Goal: Information Seeking & Learning: Find specific fact

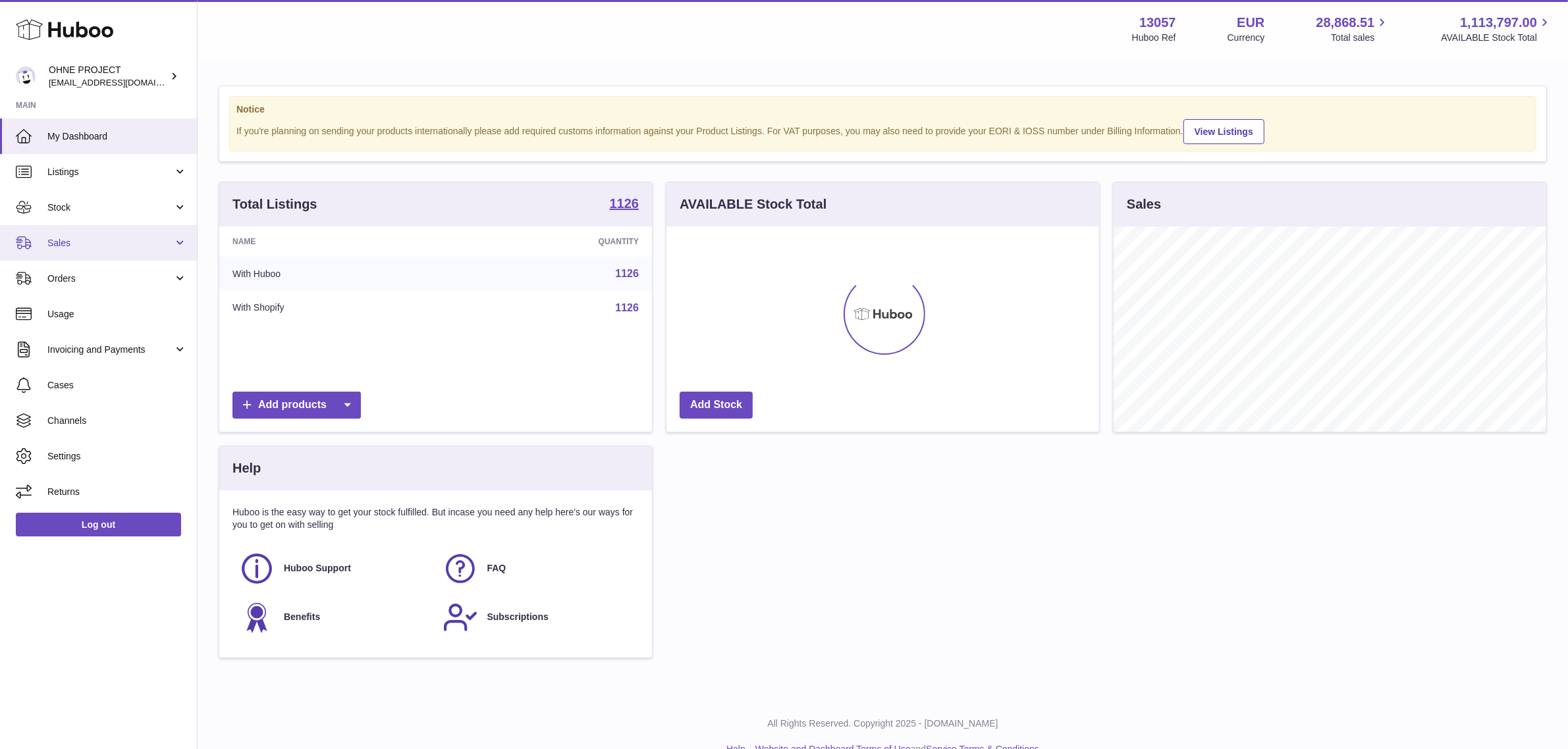
scroll to position [205, 432]
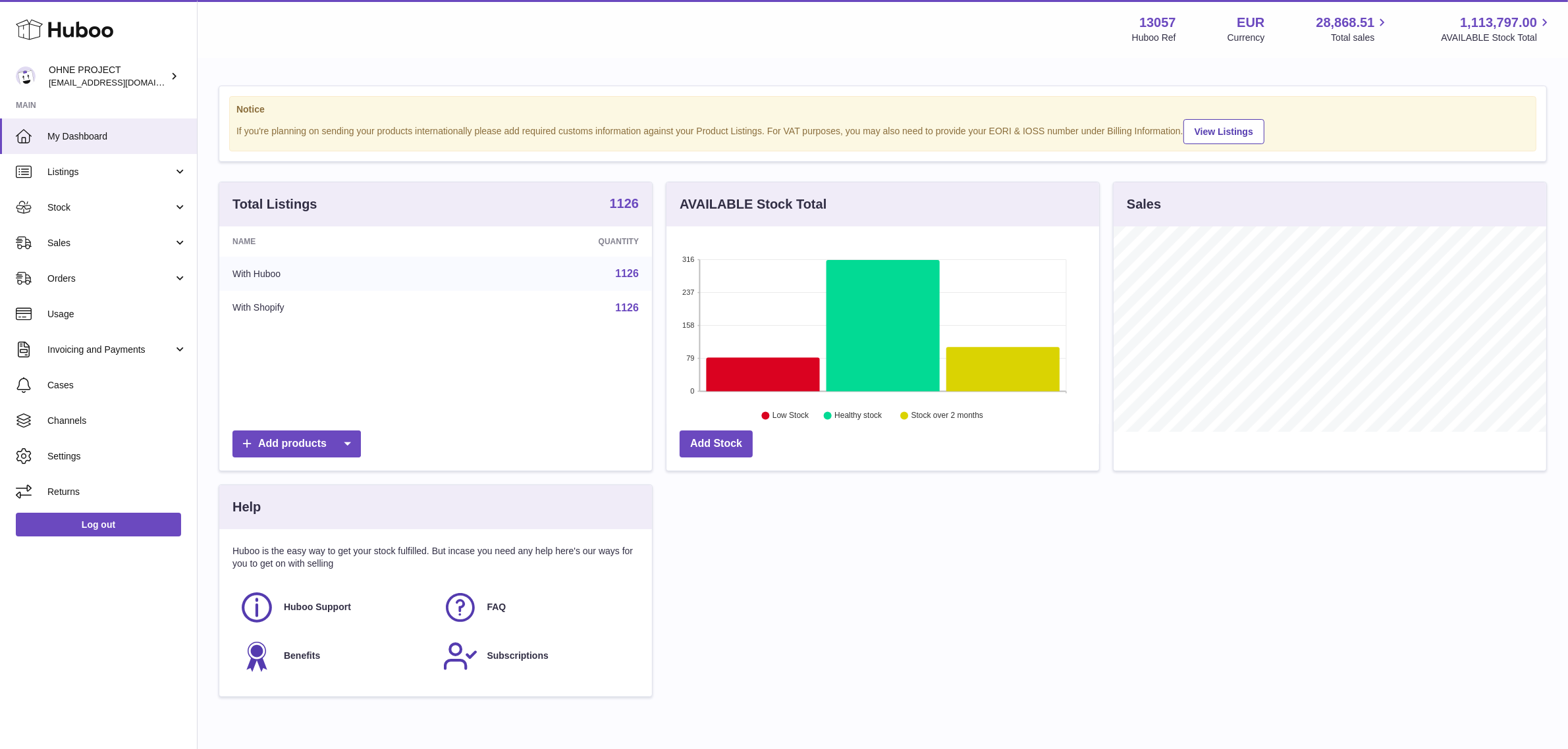
click at [626, 202] on strong "1126" at bounding box center [625, 203] width 30 height 13
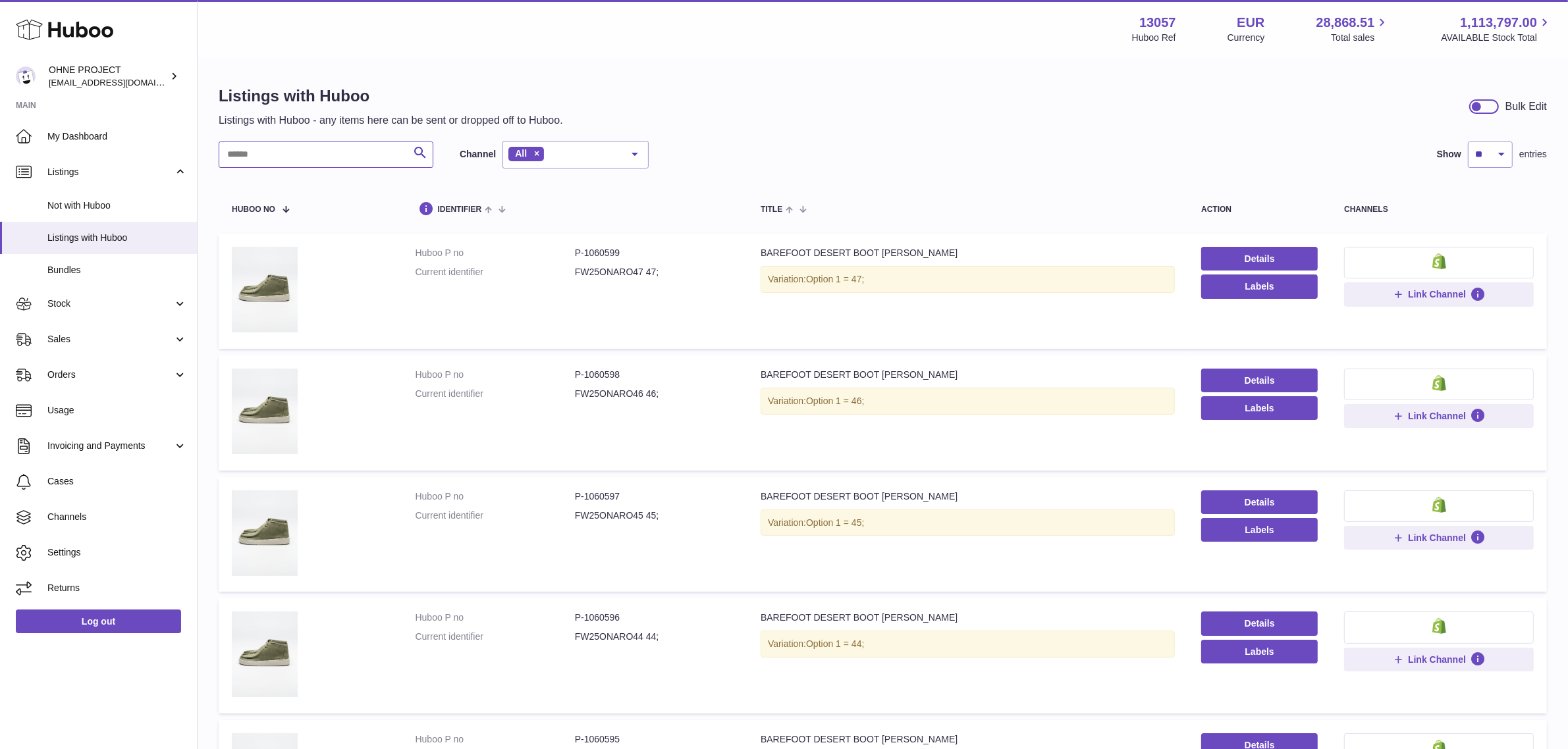
click at [327, 157] on input "text" at bounding box center [326, 154] width 214 height 26
paste input "*******"
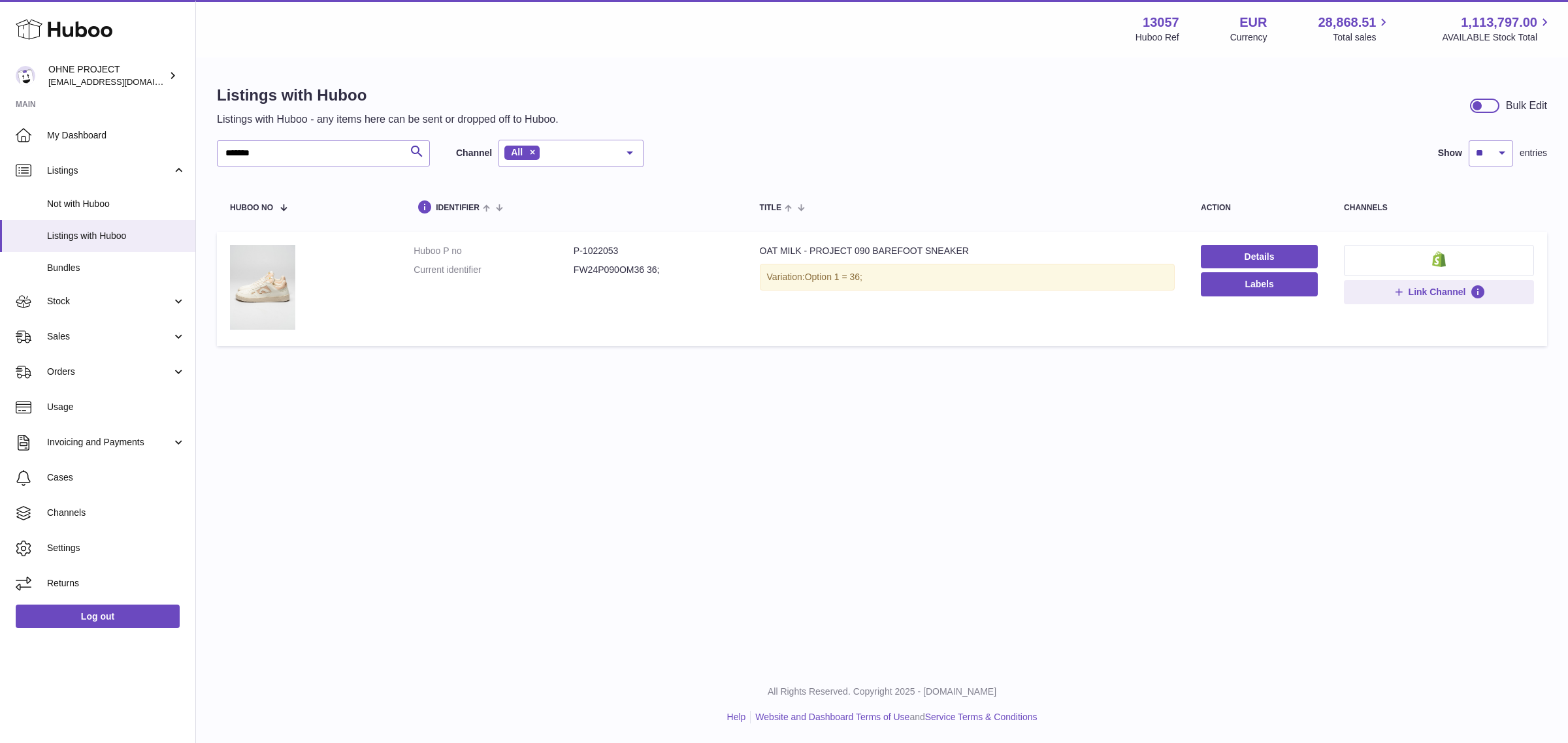
click at [599, 266] on dd "FW24P090OM36 36;" at bounding box center [653, 270] width 160 height 12
copy dd "FW24P090OM36"
click at [344, 160] on input "*******" at bounding box center [323, 153] width 213 height 26
click at [599, 275] on dd "FW24P090OM43 43;" at bounding box center [653, 270] width 160 height 12
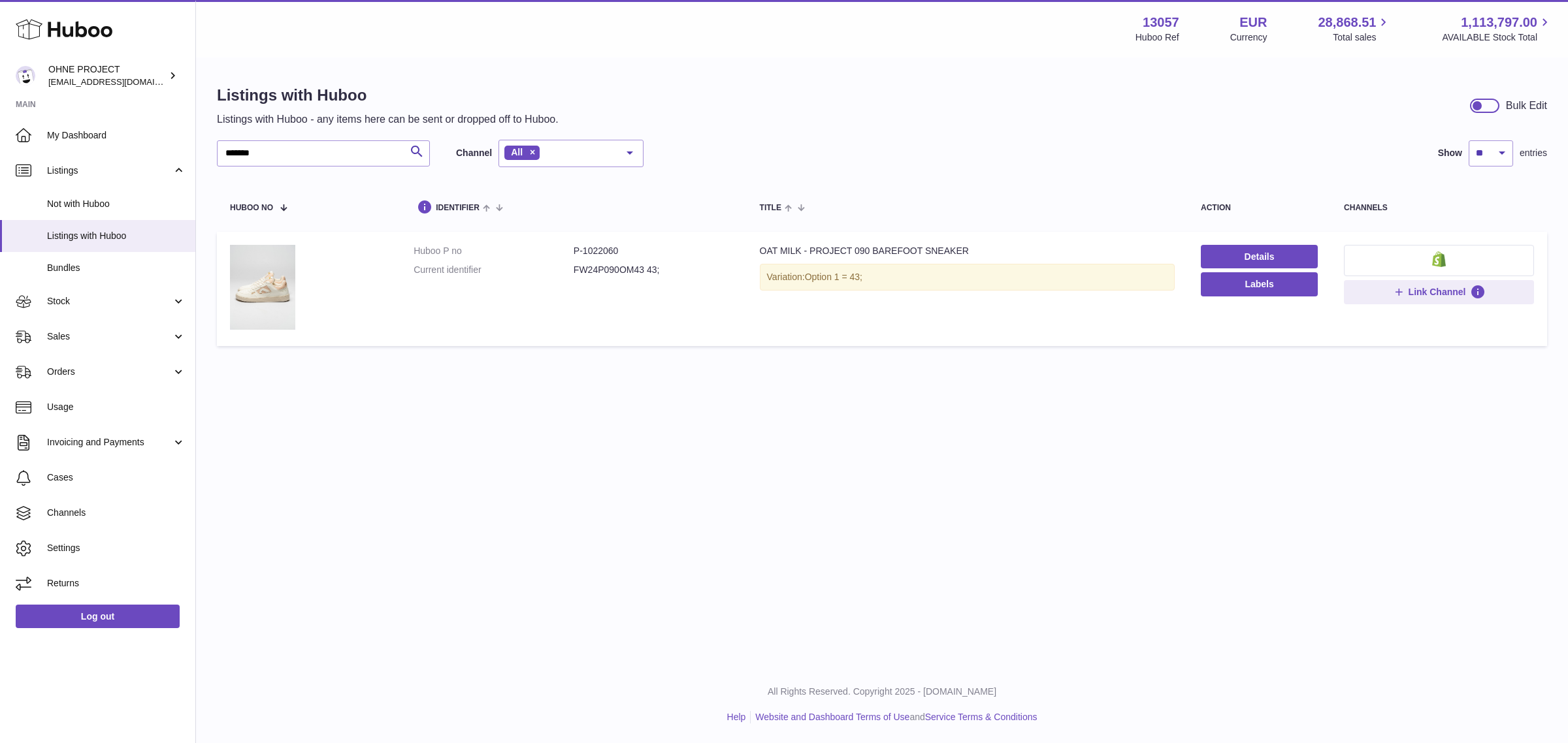
click at [599, 275] on dd "FW24P090OM43 43;" at bounding box center [653, 270] width 160 height 12
copy dd "FW24P090OM43"
drag, startPoint x: 260, startPoint y: 155, endPoint x: 118, endPoint y: 155, distance: 142.0
click at [128, 155] on div "Huboo OHNE PROJECT internalAdmin-13057@internal.huboo.com Main My Dashboard Lis…" at bounding box center [784, 371] width 1568 height 743
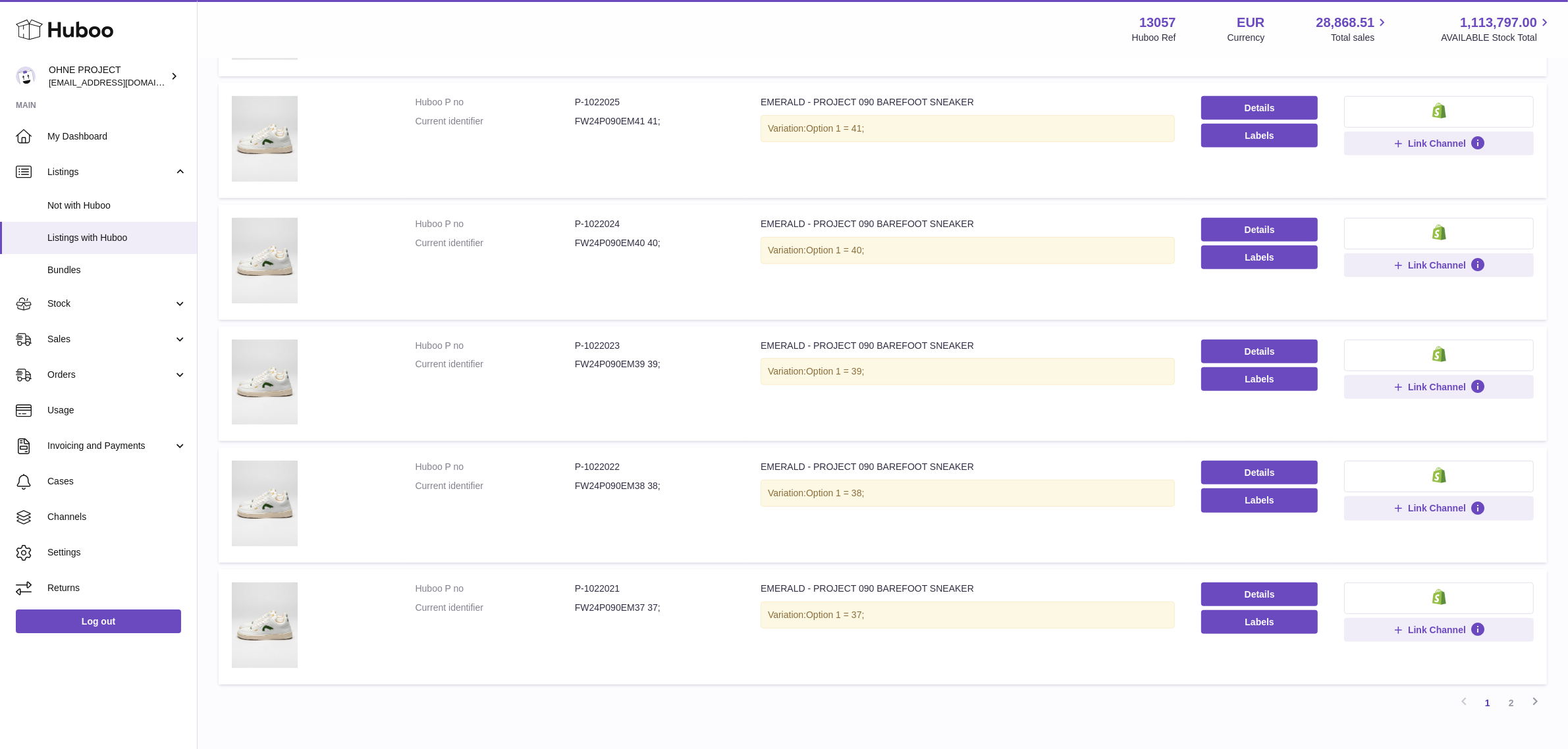
scroll to position [840, 0]
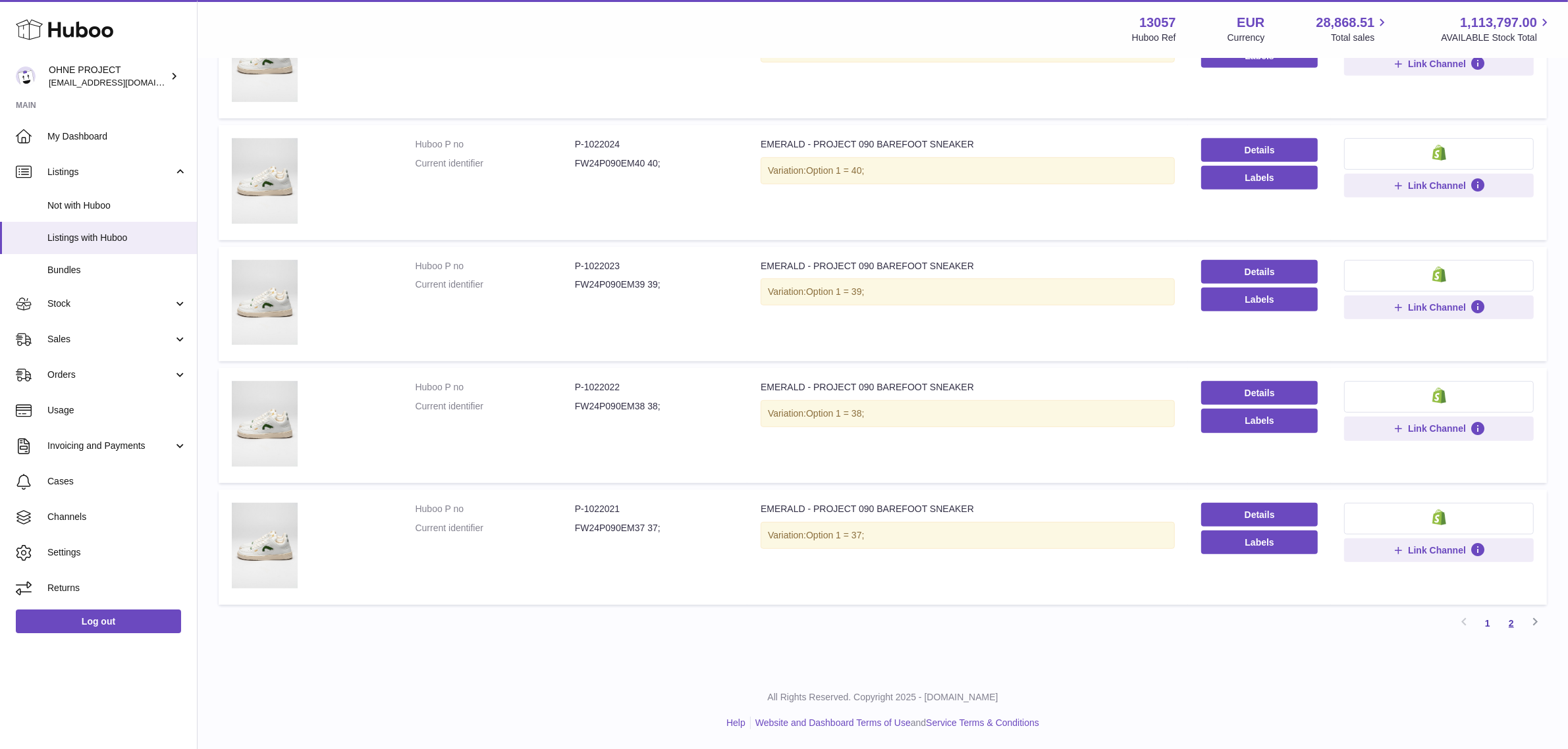
click at [1508, 623] on link "2" at bounding box center [1511, 623] width 24 height 24
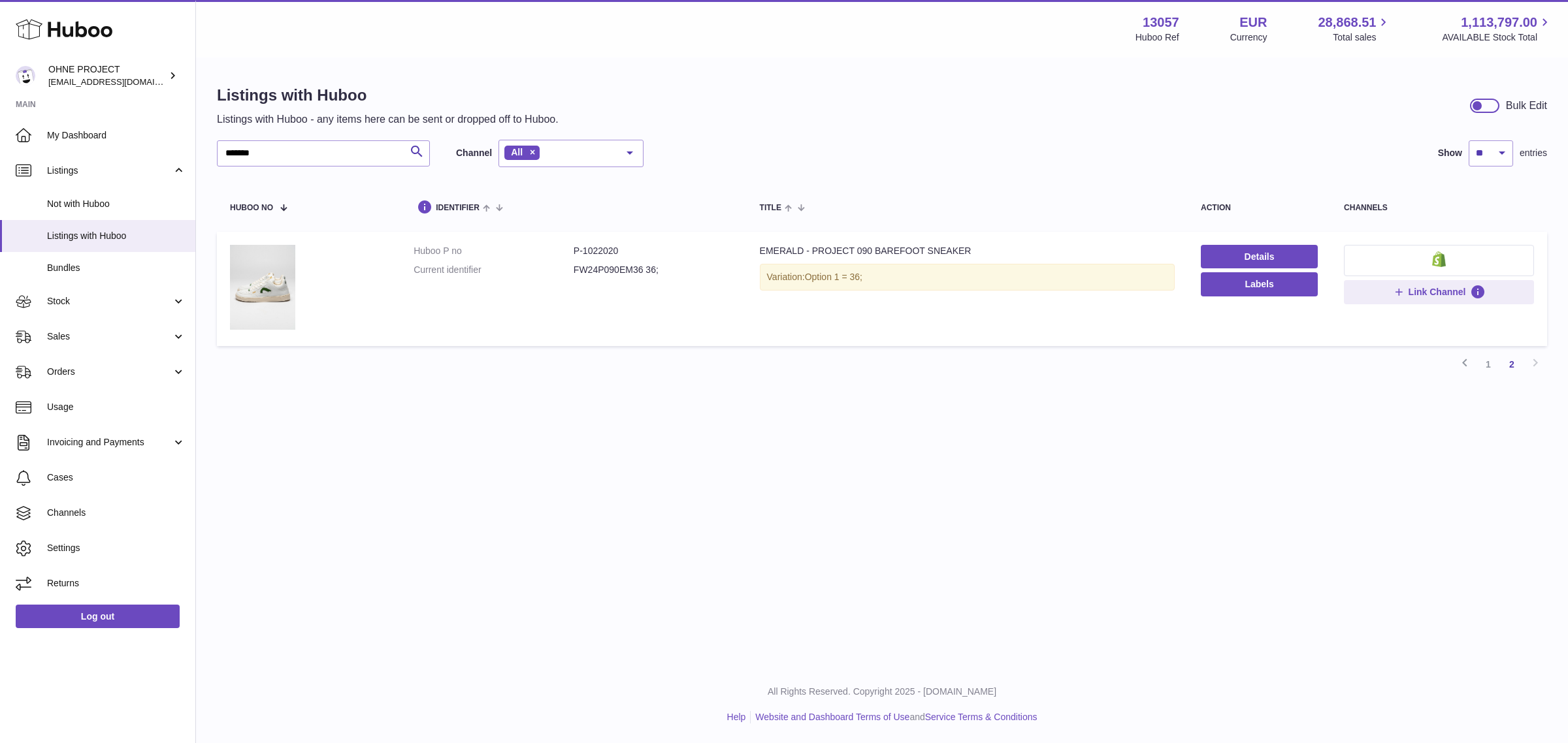
click at [629, 272] on dd "FW24P090EM36 36;" at bounding box center [653, 270] width 160 height 12
copy dd "FW24P090EM36"
drag, startPoint x: 285, startPoint y: 151, endPoint x: 66, endPoint y: 140, distance: 219.3
click at [76, 140] on div "Huboo OHNE PROJECT internalAdmin-13057@internal.huboo.com Main My Dashboard Lis…" at bounding box center [784, 371] width 1568 height 743
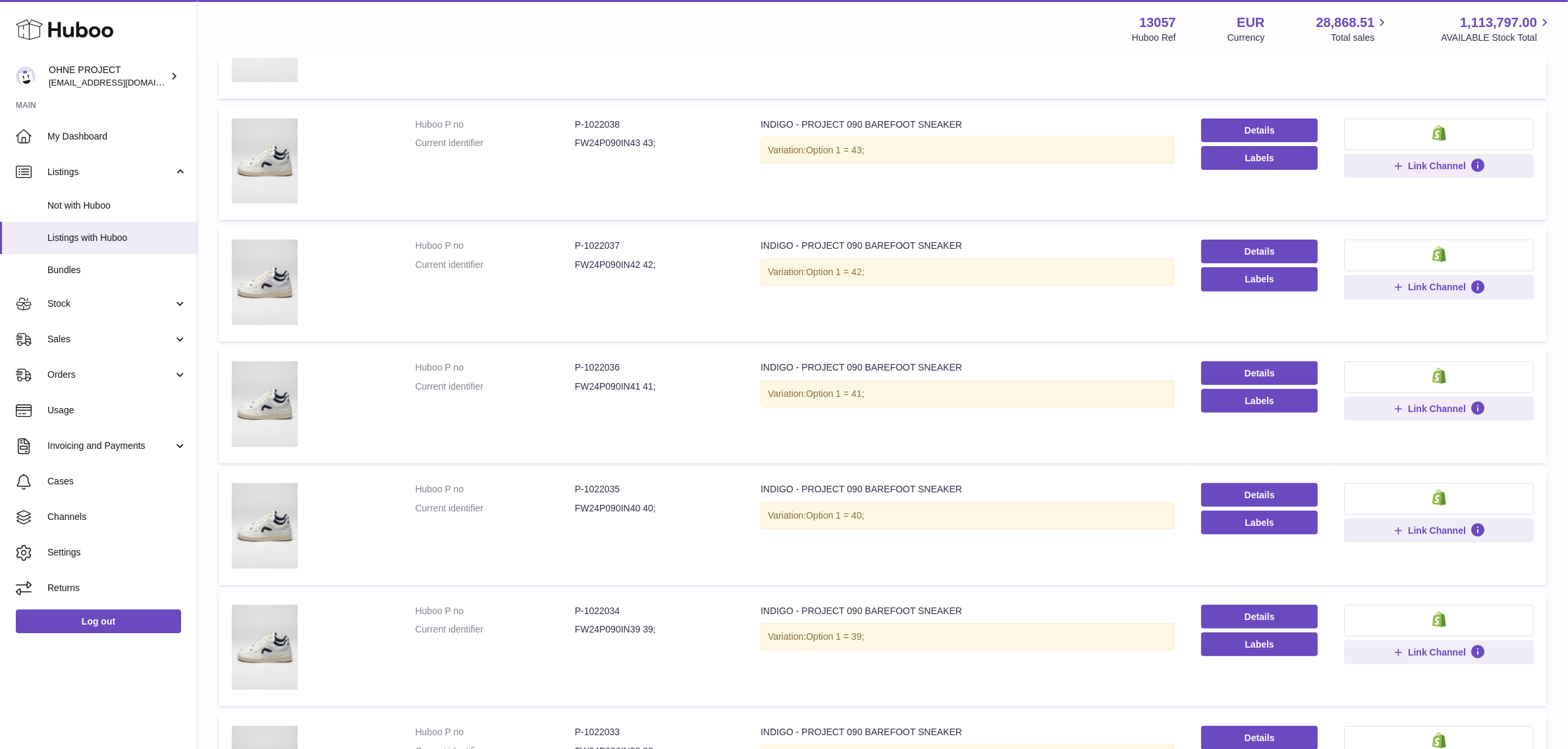
scroll to position [840, 0]
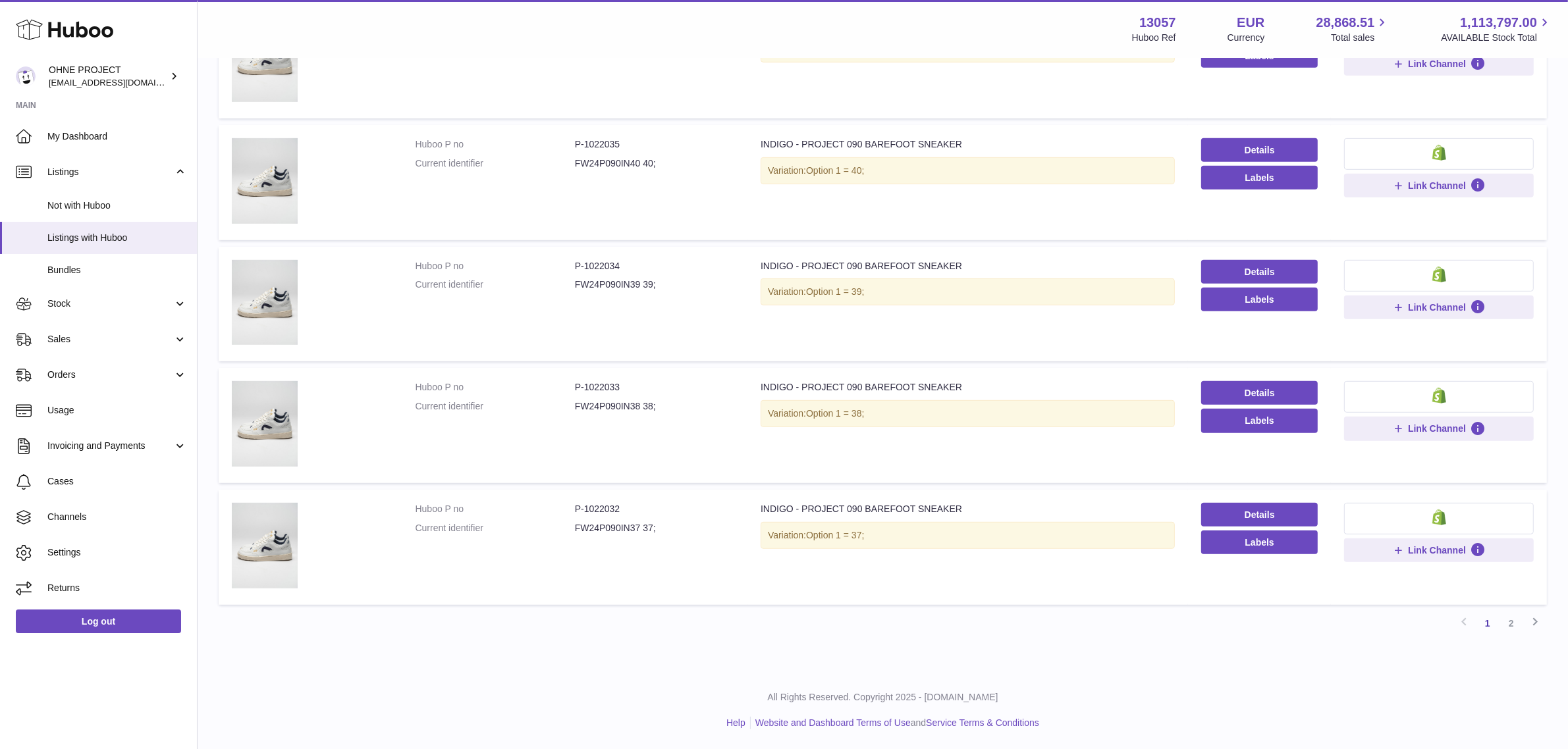
click at [604, 526] on dd "FW24P090IN37 37;" at bounding box center [655, 528] width 160 height 12
copy dd "FW24P090IN37"
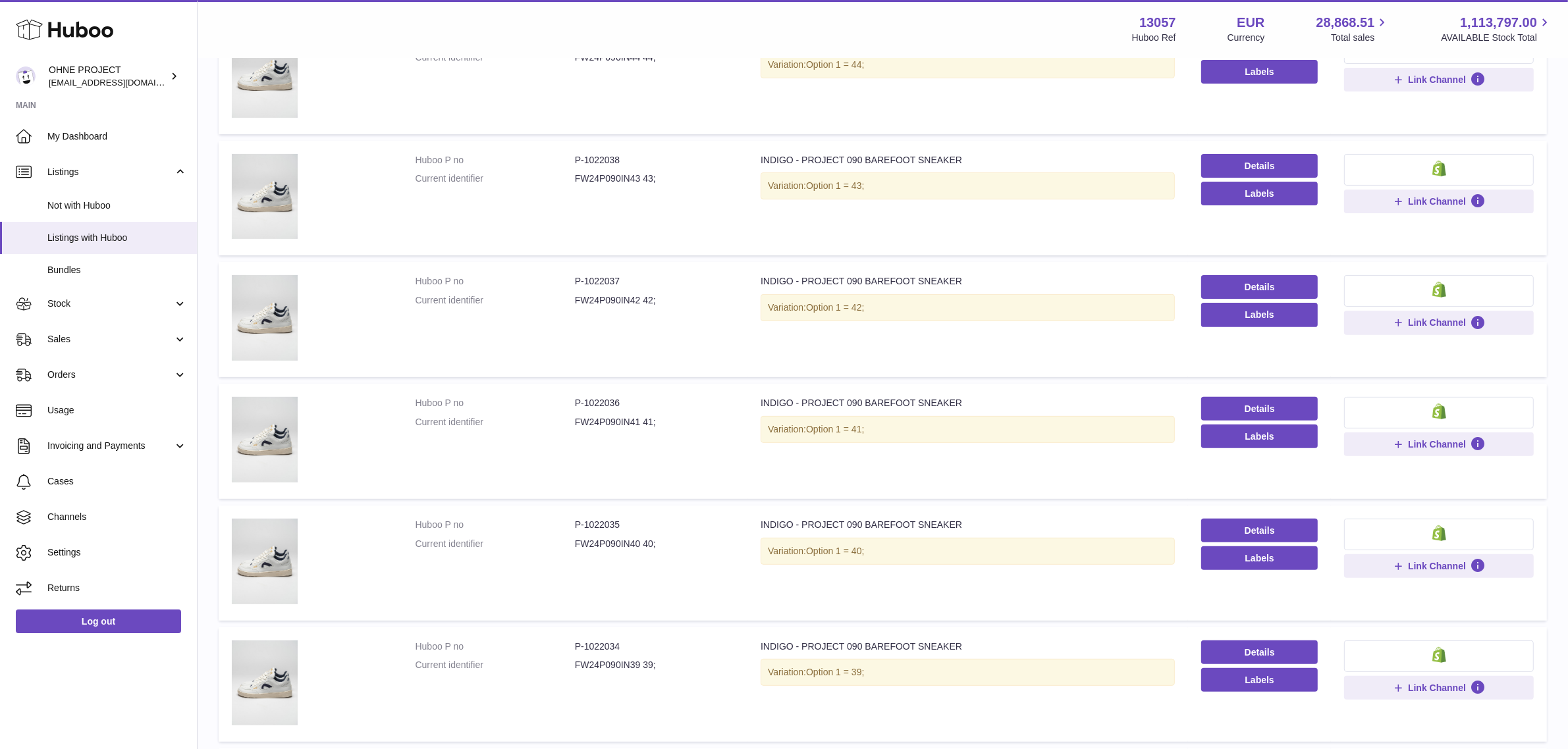
scroll to position [347, 0]
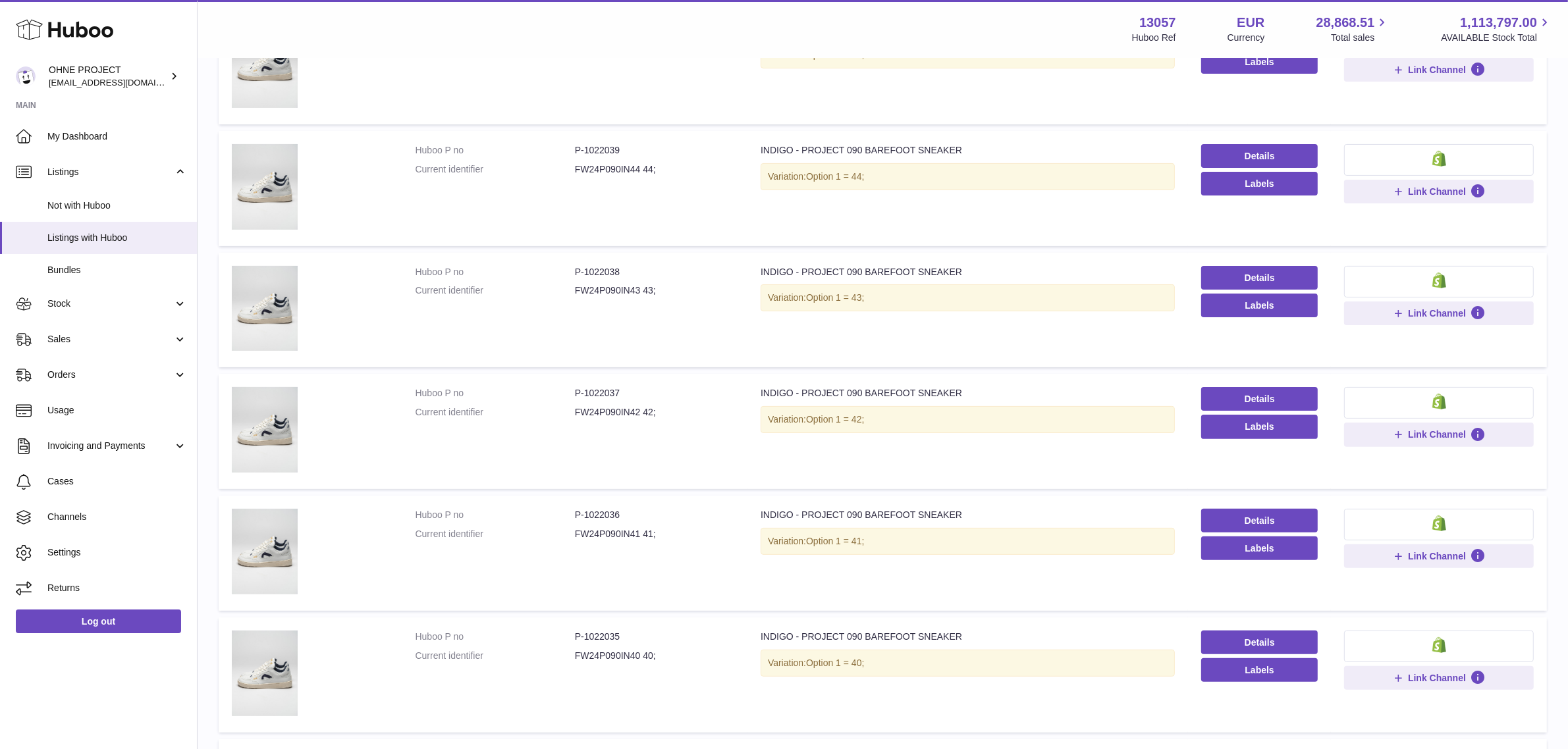
click at [609, 293] on dd "FW24P090IN43 43;" at bounding box center [655, 290] width 160 height 12
copy dd "FW24P090IN43"
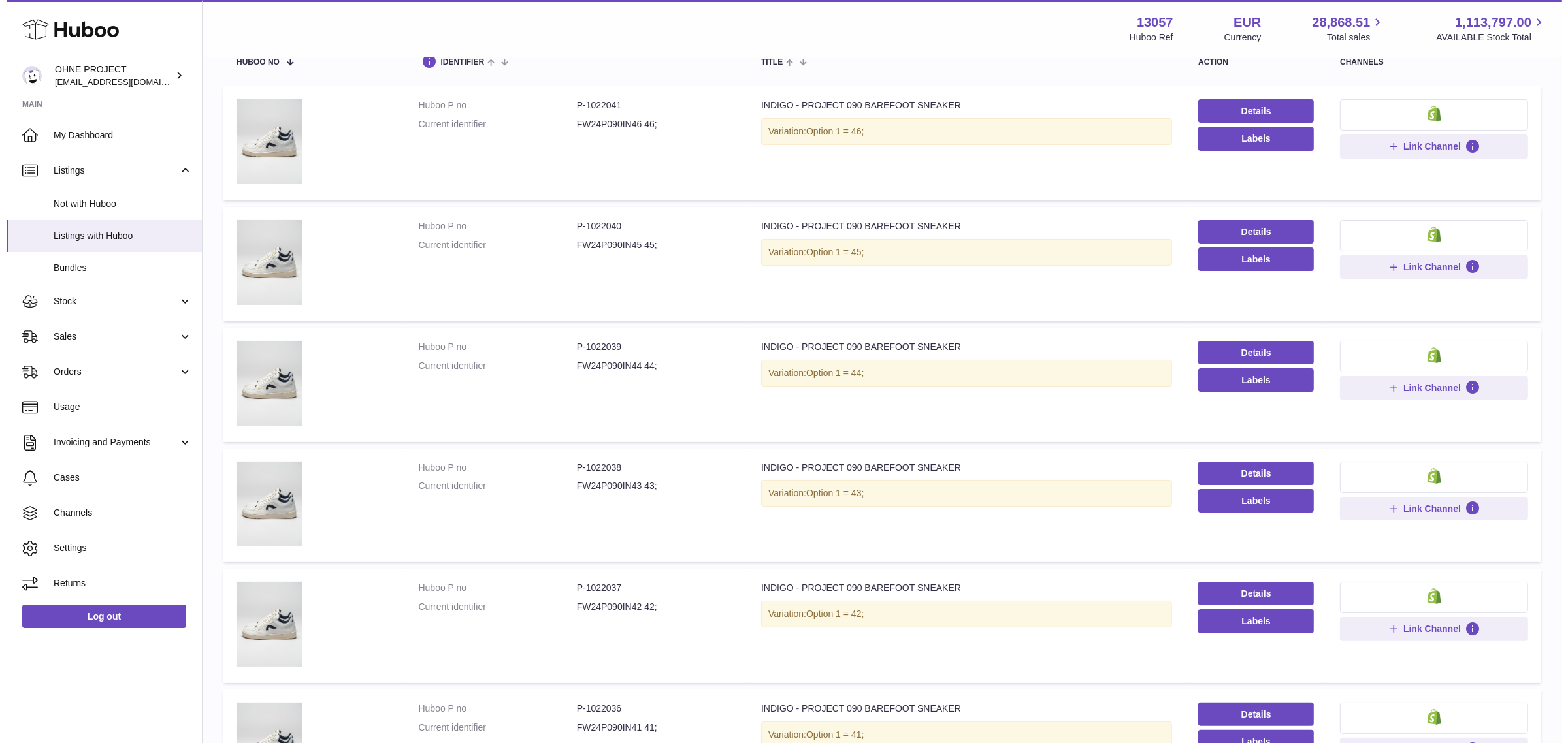
scroll to position [0, 0]
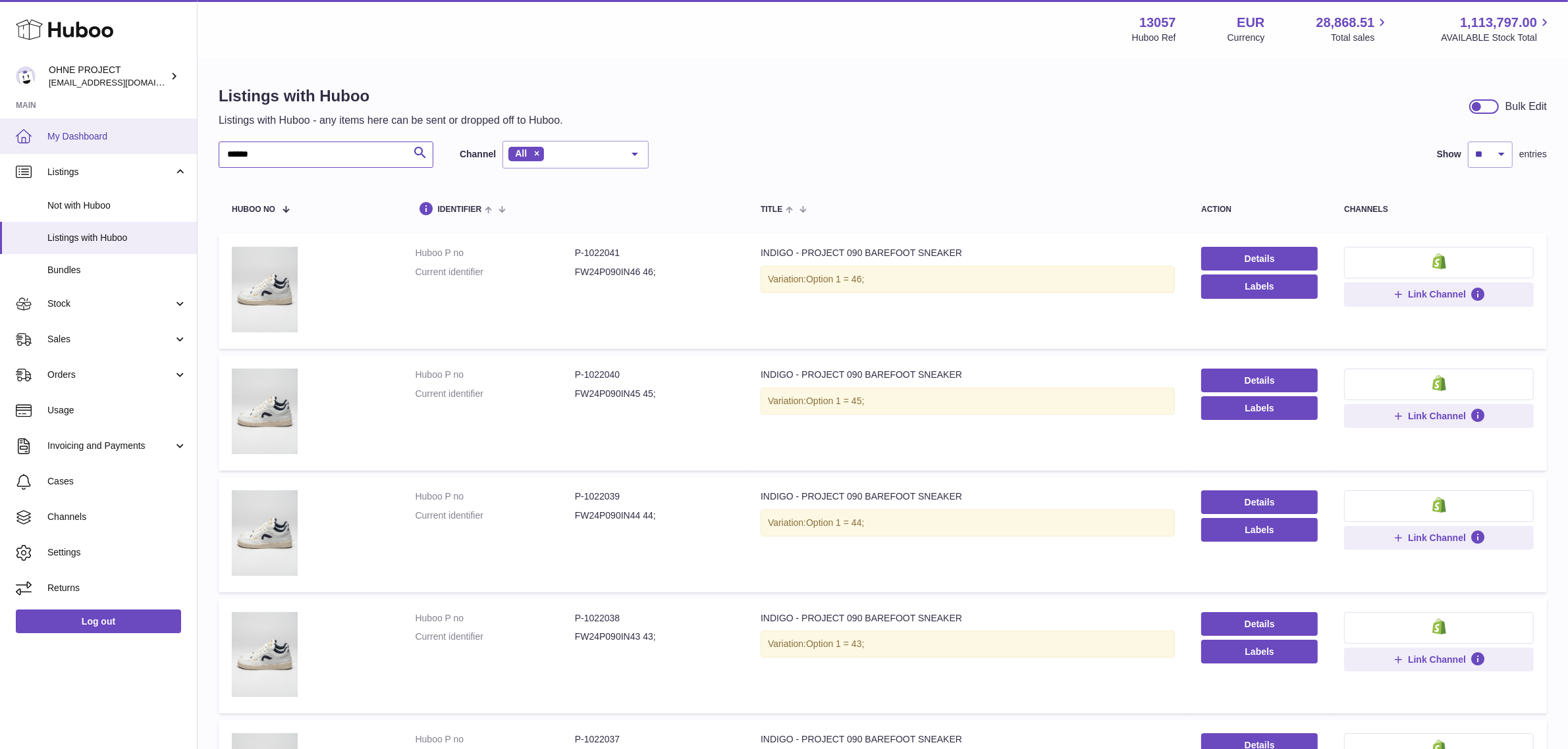
drag, startPoint x: 300, startPoint y: 146, endPoint x: 188, endPoint y: 146, distance: 112.0
paste input "*"
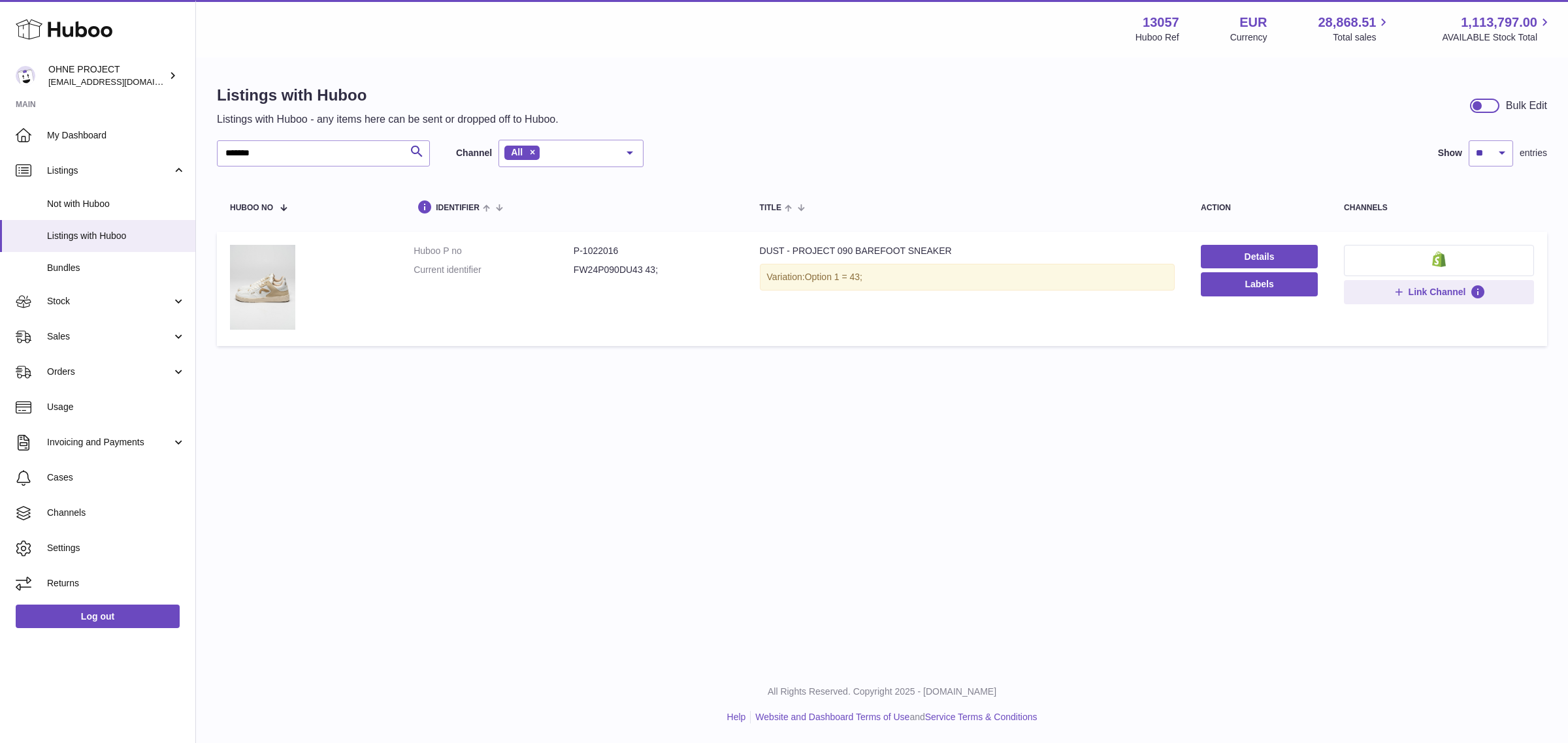
click at [595, 271] on dd "FW24P090DU43 43;" at bounding box center [653, 270] width 160 height 12
copy dd "FW24P090DU43"
drag, startPoint x: 291, startPoint y: 168, endPoint x: 233, endPoint y: 164, distance: 58.1
click at [224, 165] on div "******* Search Channel All All eBay Amazon Shopify Woocommerce Etsy No elements…" at bounding box center [882, 246] width 1331 height 213
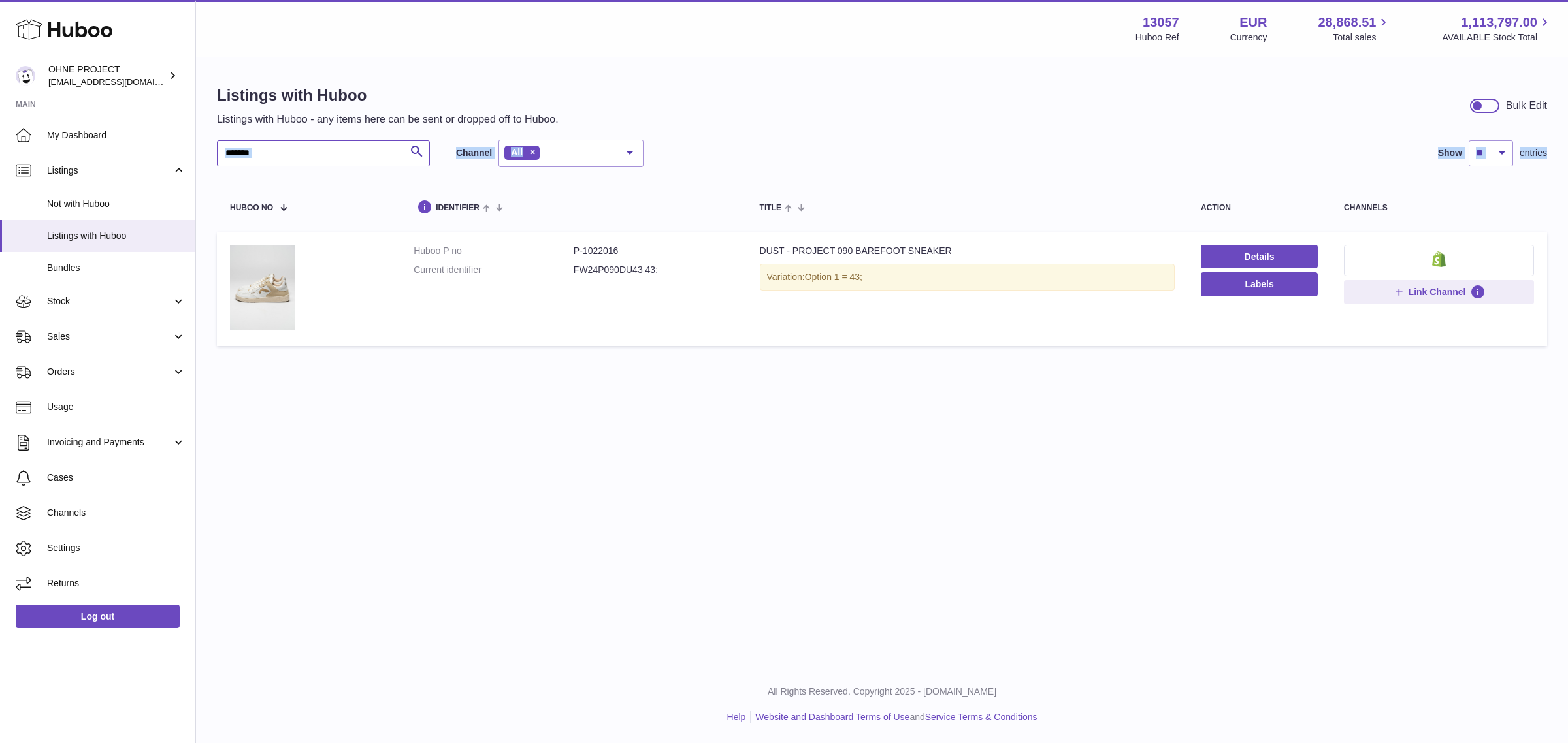
click at [272, 158] on input "*******" at bounding box center [323, 153] width 213 height 26
drag, startPoint x: 290, startPoint y: 158, endPoint x: 177, endPoint y: 158, distance: 113.0
click at [177, 158] on div "Huboo OHNE PROJECT internalAdmin-13057@internal.huboo.com Main My Dashboard Lis…" at bounding box center [784, 371] width 1568 height 743
paste input "text"
click at [594, 268] on dd "8436620270110 36;" at bounding box center [653, 270] width 160 height 12
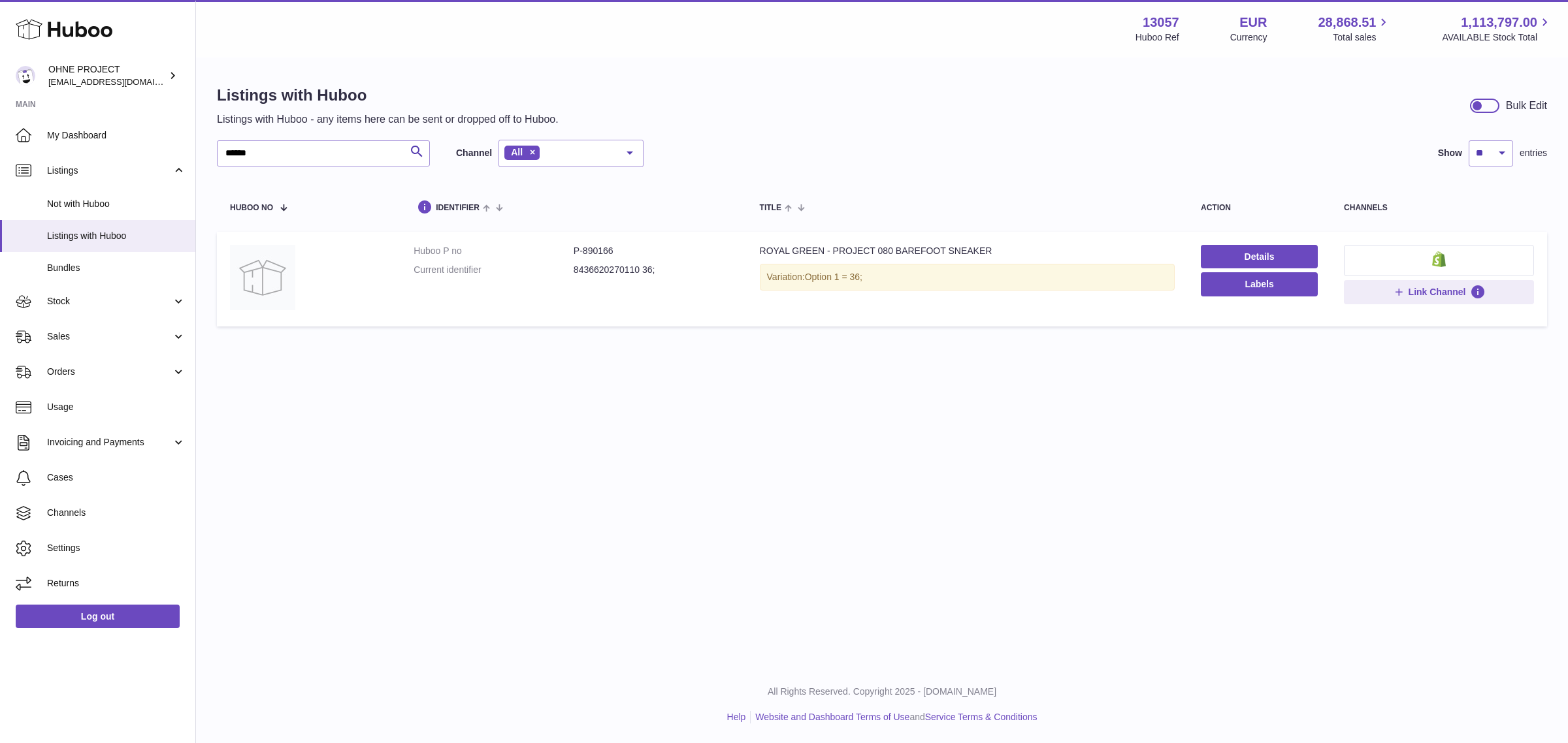
click at [594, 268] on dd "8436620270110 36;" at bounding box center [653, 270] width 160 height 12
copy dd "8436620270110"
click at [1243, 256] on link "Details" at bounding box center [1260, 256] width 117 height 24
drag, startPoint x: 264, startPoint y: 145, endPoint x: 111, endPoint y: 136, distance: 153.3
click at [113, 136] on div "Huboo OHNE PROJECT internalAdmin-13057@internal.huboo.com Main My Dashboard Lis…" at bounding box center [784, 371] width 1568 height 743
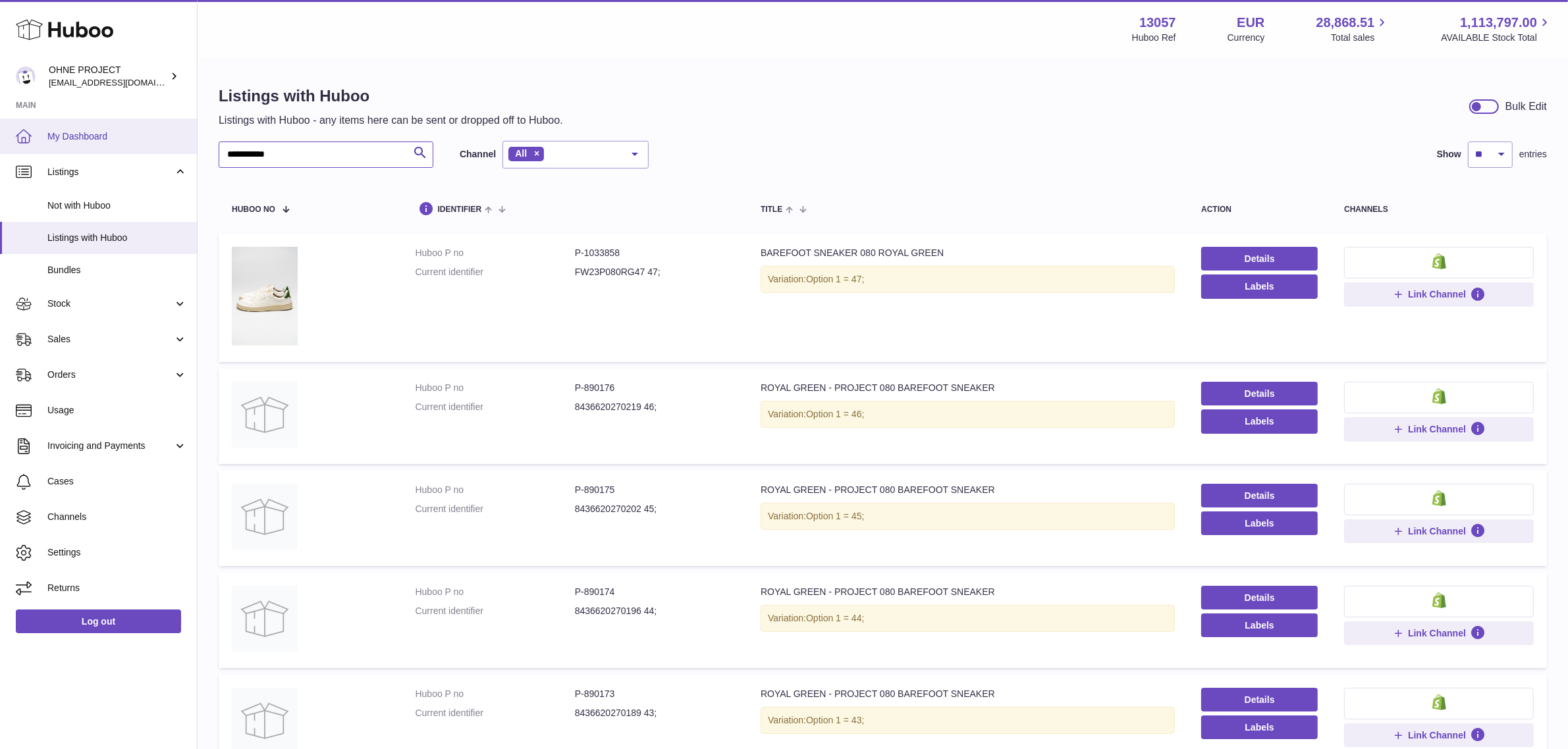
drag, startPoint x: 292, startPoint y: 153, endPoint x: 158, endPoint y: 146, distance: 134.2
click at [158, 146] on div "**********" at bounding box center [784, 712] width 1568 height 1424
paste input "text"
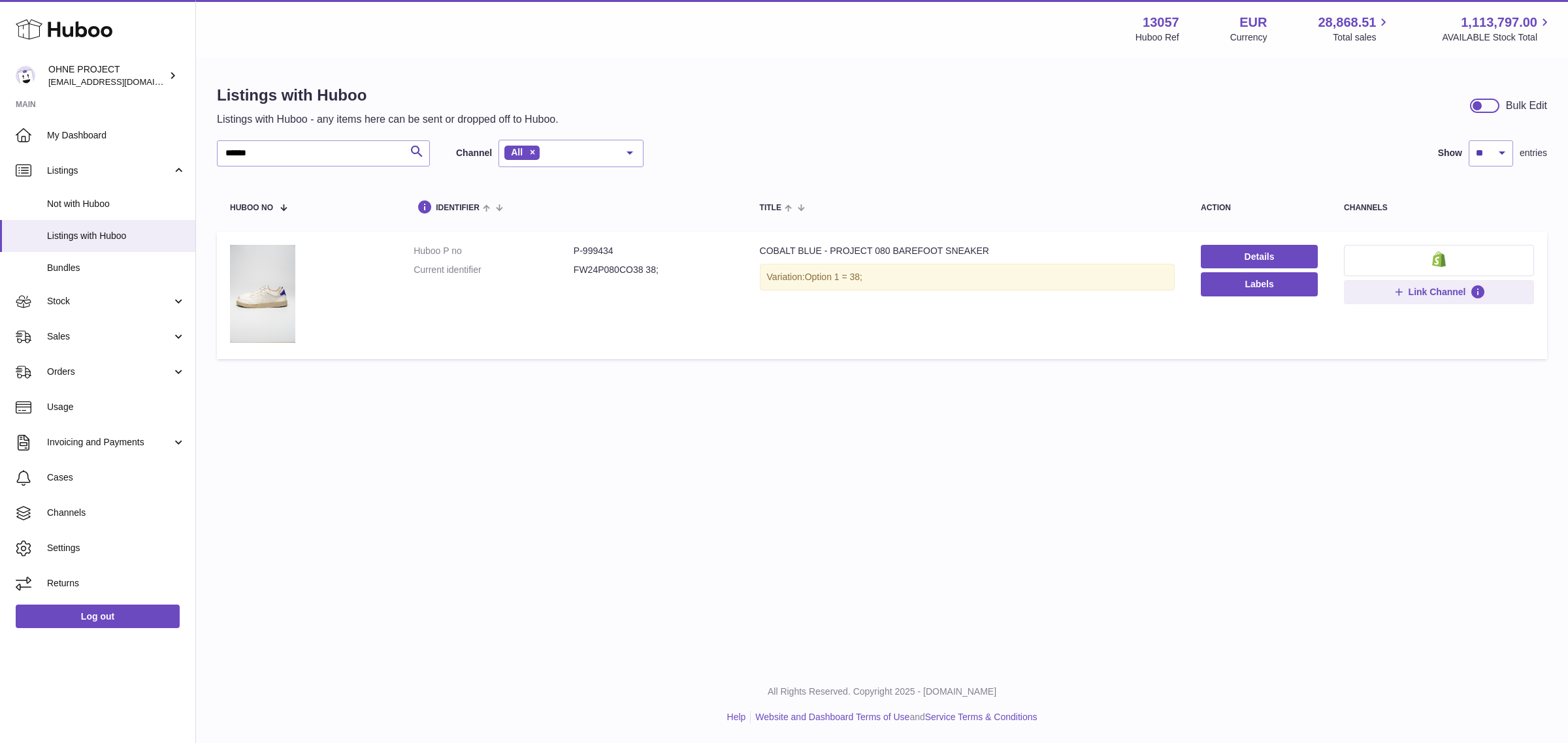
click at [615, 269] on dd "FW24P080CO38 38;" at bounding box center [653, 270] width 160 height 12
copy dd "FW24P080CO38"
drag, startPoint x: 319, startPoint y: 155, endPoint x: 203, endPoint y: 151, distance: 116.1
click at [203, 151] on div "Listings with Huboo Listings with Huboo - any items here can be sent or dropped…" at bounding box center [882, 225] width 1372 height 333
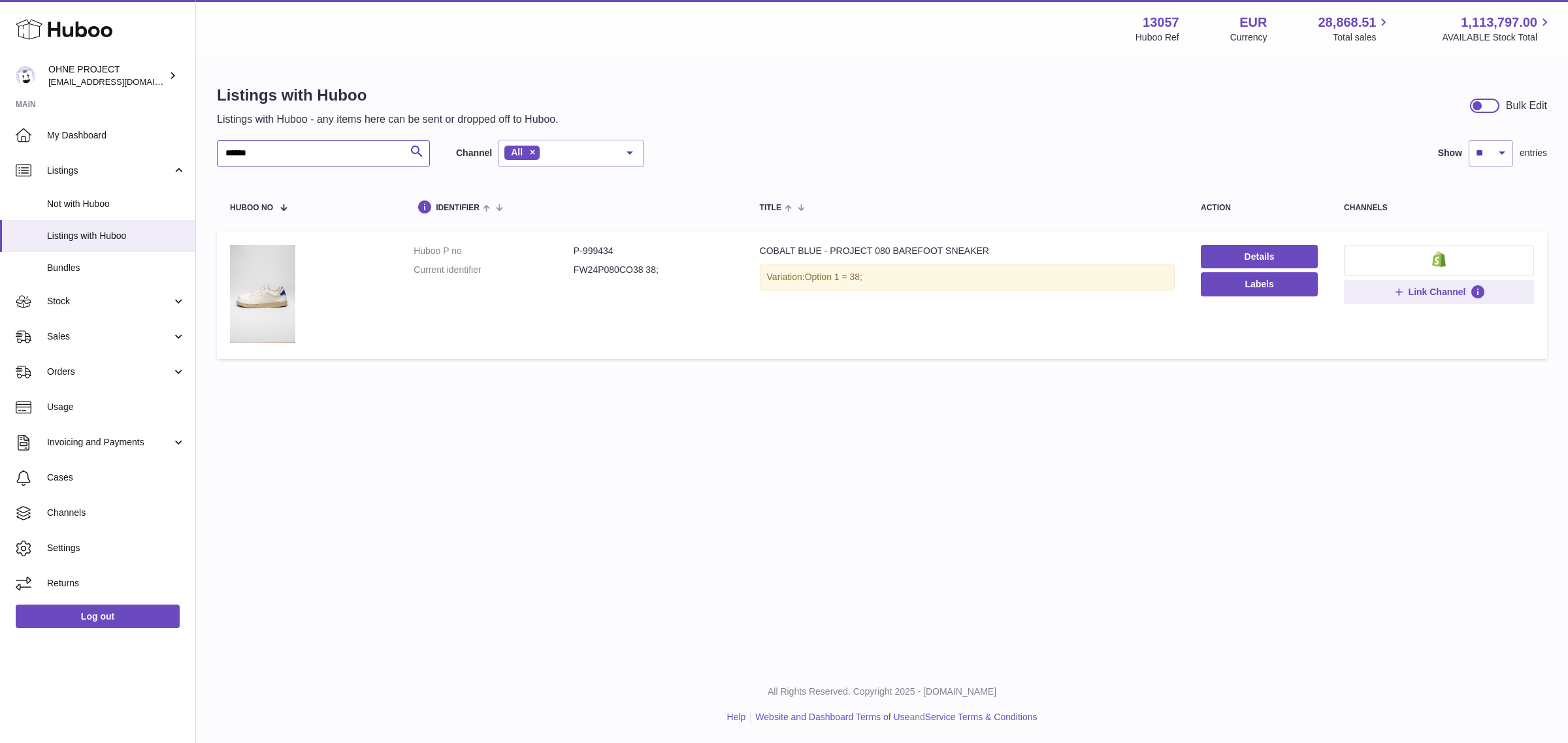
paste input "text"
click at [599, 271] on dd "FW24P080CO41 41;" at bounding box center [653, 270] width 160 height 12
copy dd "FW24P080CO41"
drag, startPoint x: 279, startPoint y: 156, endPoint x: 189, endPoint y: 165, distance: 90.4
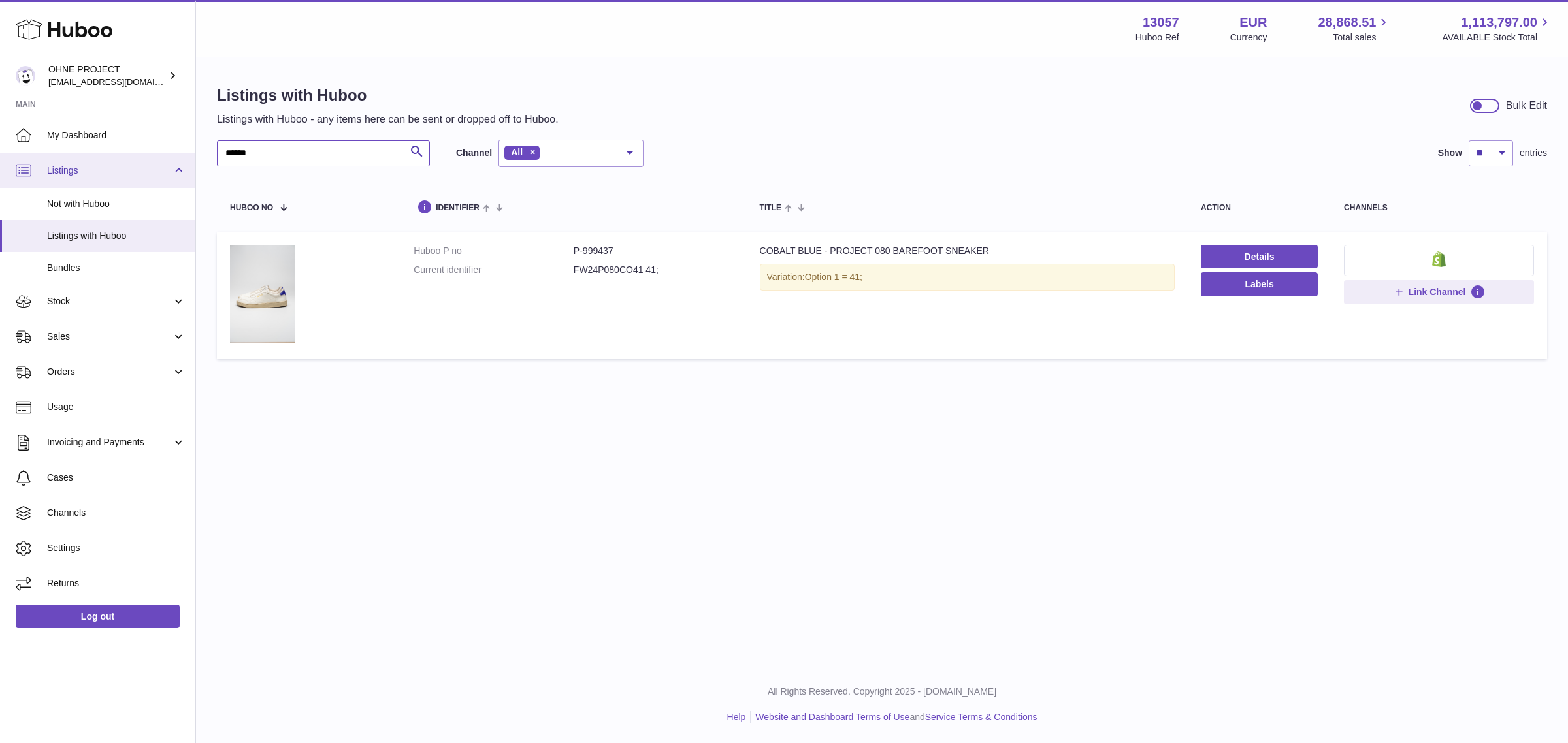
click at [194, 164] on div "Huboo OHNE PROJECT internalAdmin-13057@internal.huboo.com Main My Dashboard Lis…" at bounding box center [784, 371] width 1568 height 743
paste input "text"
click at [609, 274] on dd "FW24P080CA43 43;" at bounding box center [653, 270] width 160 height 12
copy dd "FW24P080CA43"
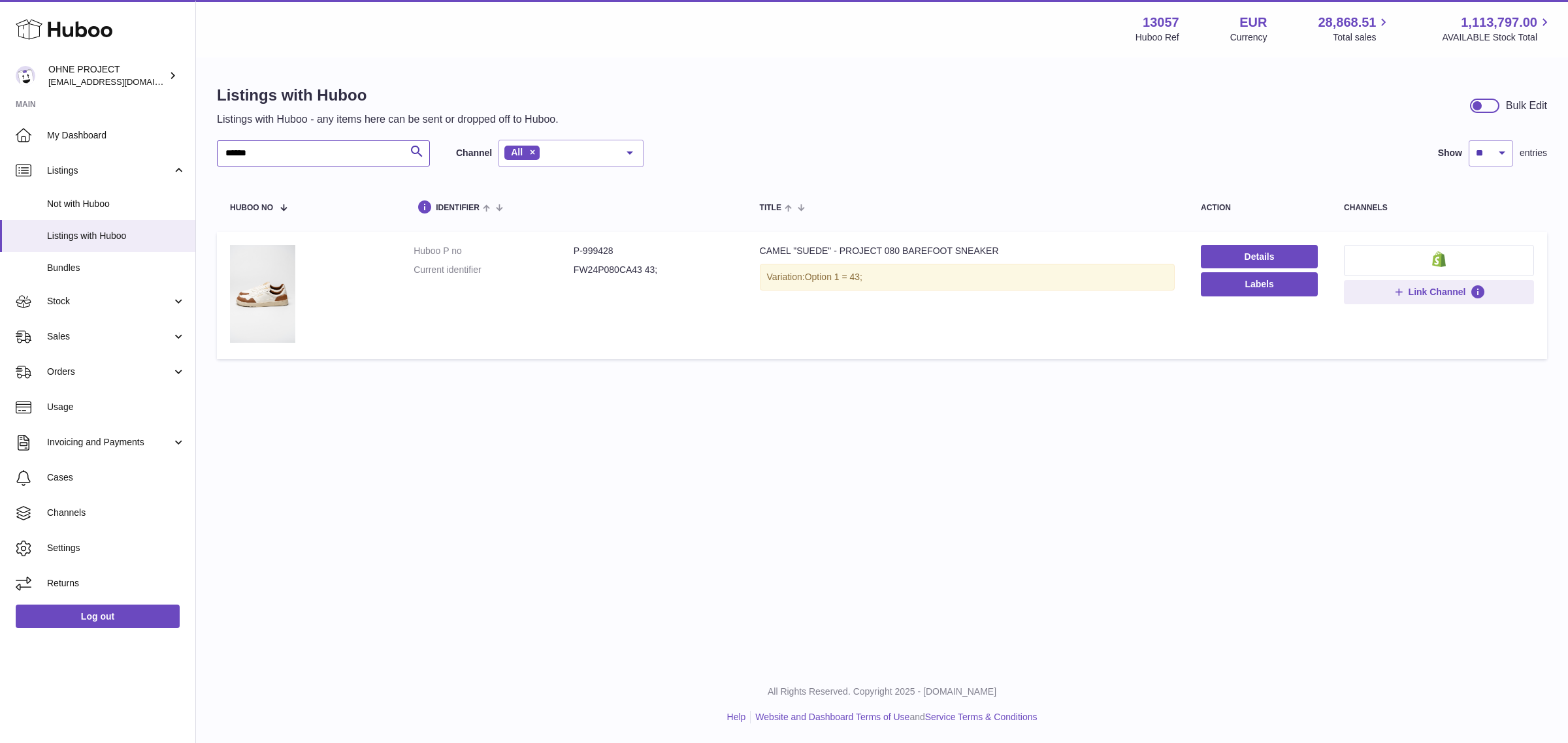
drag, startPoint x: 341, startPoint y: 149, endPoint x: 214, endPoint y: 155, distance: 127.1
click at [223, 155] on input "******" at bounding box center [323, 153] width 213 height 26
paste input "text"
click at [600, 278] on dl "Huboo P no P-999494 Current identifier FW24P080VW43 43;" at bounding box center [573, 263] width 320 height 38
click at [600, 268] on dd "FW24P080VW43 43;" at bounding box center [653, 270] width 160 height 12
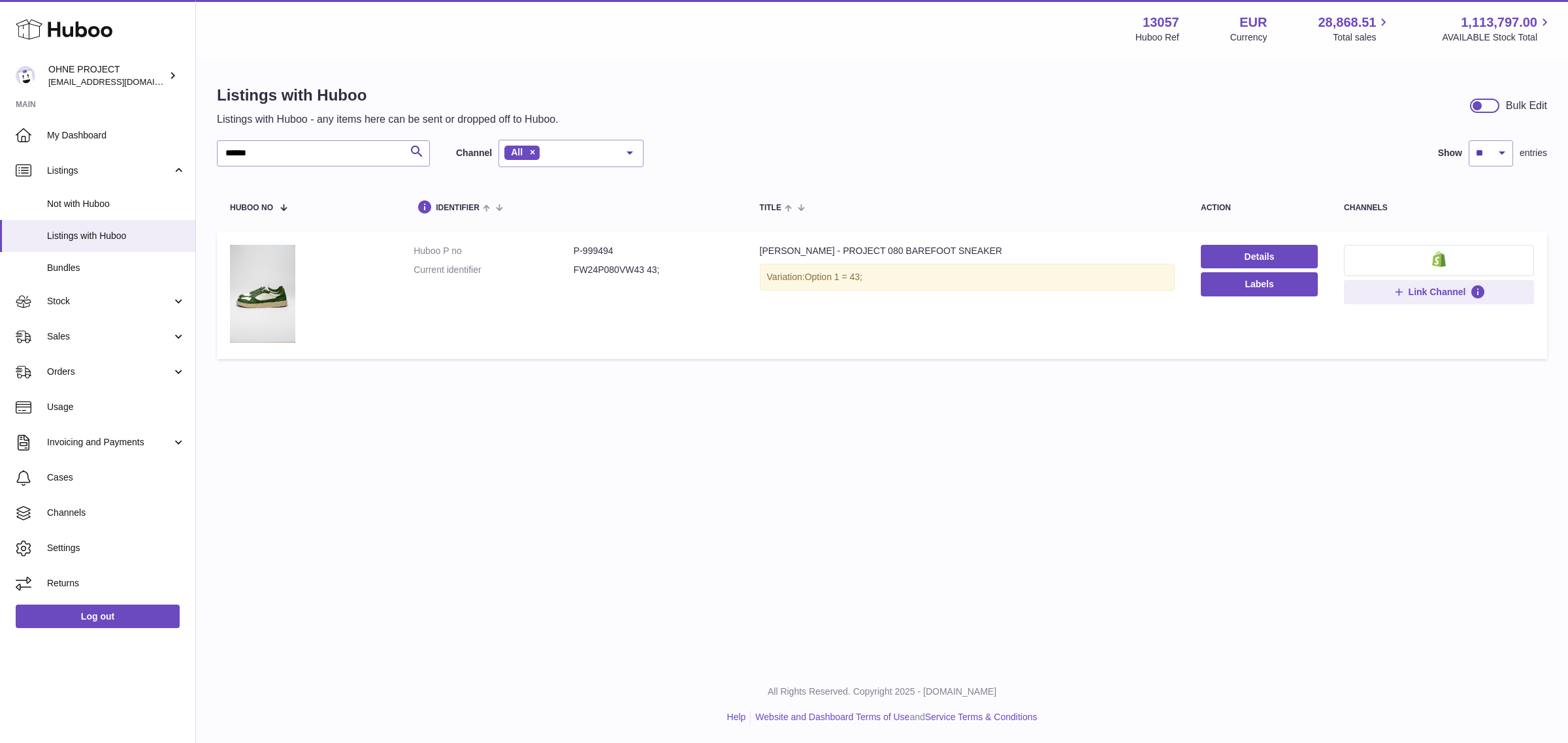
click at [600, 268] on dd "FW24P080VW43 43;" at bounding box center [653, 270] width 160 height 12
drag, startPoint x: 275, startPoint y: 140, endPoint x: 200, endPoint y: 151, distance: 75.8
click at [200, 151] on div "Listings with Huboo Listings with Huboo - any items here can be sent or dropped…" at bounding box center [882, 225] width 1372 height 333
paste input "text"
click at [601, 270] on dd "FW24P080BW40 40;" at bounding box center [653, 270] width 160 height 12
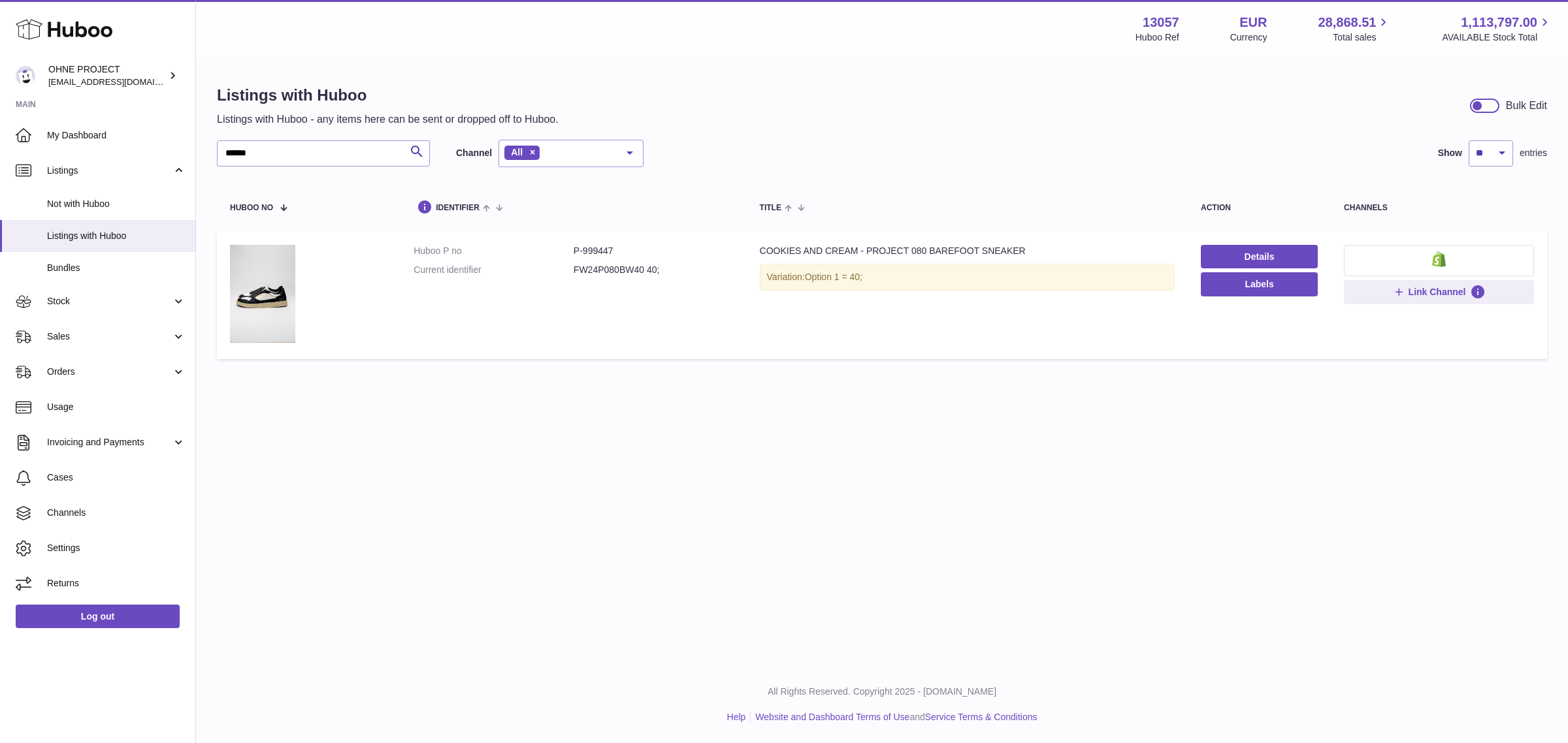
click at [601, 270] on dd "FW24P080BW40 40;" at bounding box center [653, 270] width 160 height 12
drag, startPoint x: 277, startPoint y: 165, endPoint x: 194, endPoint y: 161, distance: 83.1
click at [200, 161] on div "Listings with Huboo Listings with Huboo - any items here can be sent or dropped…" at bounding box center [882, 225] width 1372 height 333
paste input "text"
click at [618, 271] on dd "FW24P080BW44 44;" at bounding box center [653, 270] width 160 height 12
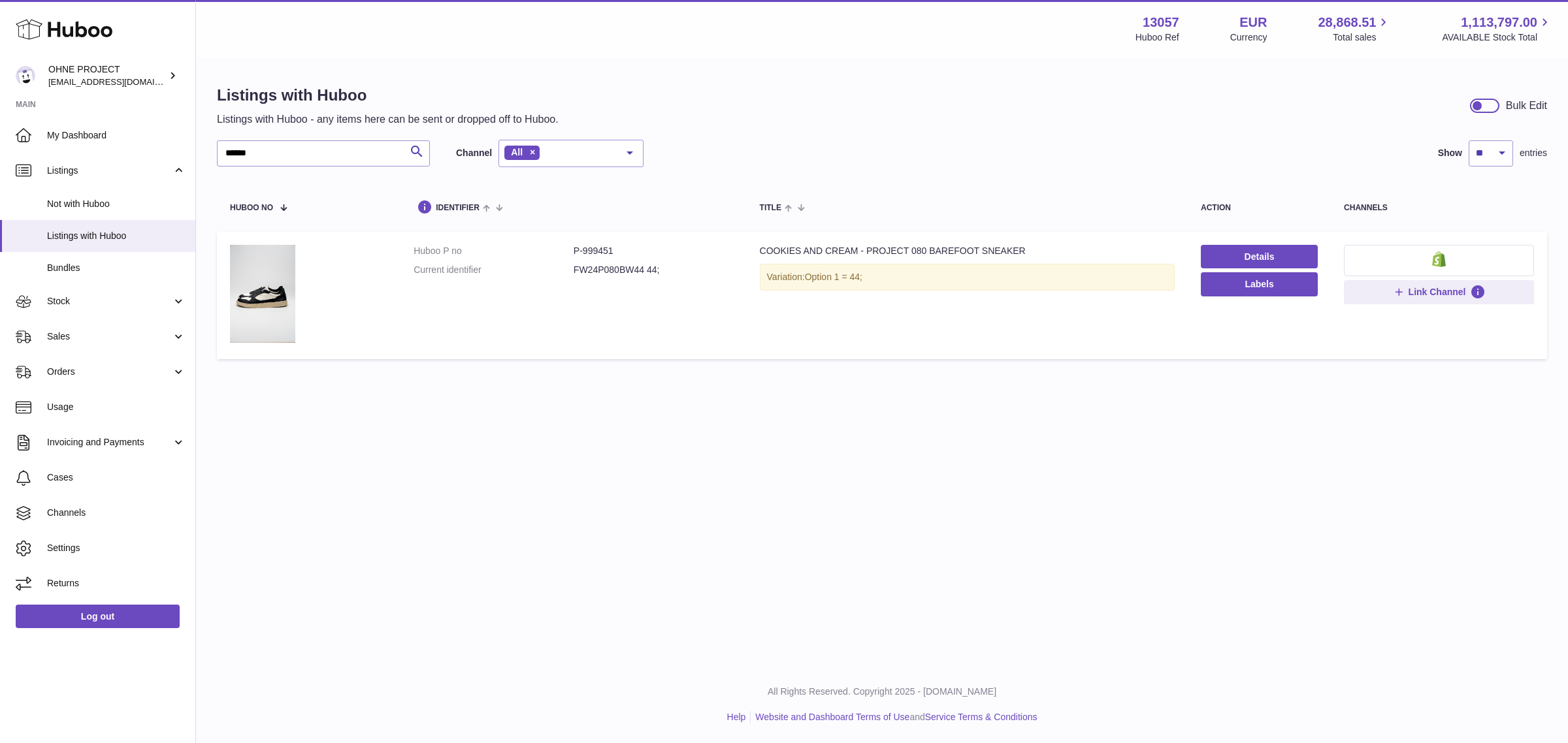
click at [618, 271] on dd "FW24P080BW44 44;" at bounding box center [653, 270] width 160 height 12
drag, startPoint x: 312, startPoint y: 156, endPoint x: 158, endPoint y: 145, distance: 154.4
click at [158, 145] on div "Huboo OHNE PROJECT internalAdmin-13057@internal.huboo.com Main My Dashboard Lis…" at bounding box center [784, 371] width 1568 height 743
paste input "text"
click at [591, 273] on dd "FW23P080CR43 43;" at bounding box center [653, 270] width 160 height 12
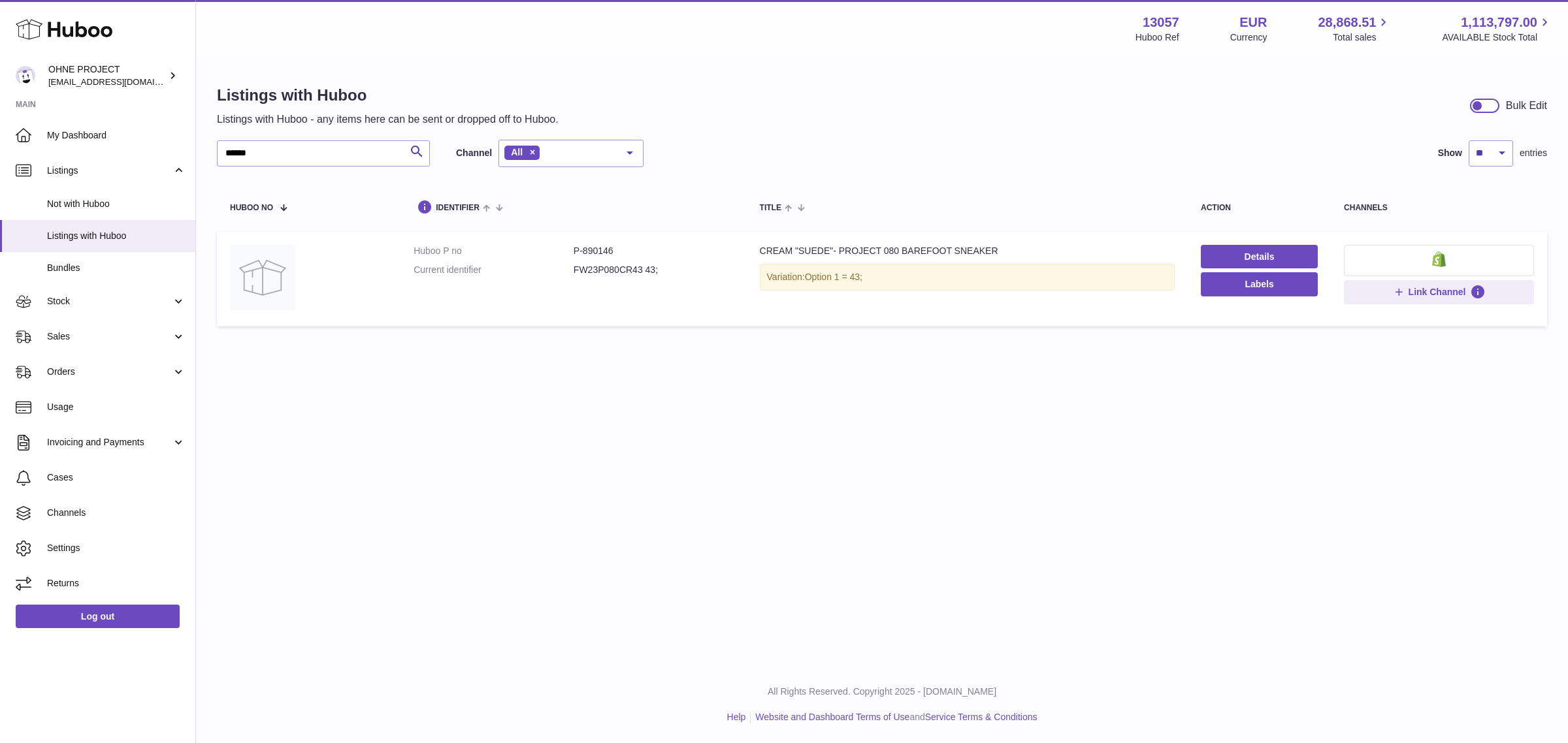
click at [591, 273] on dd "FW23P080CR43 43;" at bounding box center [653, 270] width 160 height 12
drag, startPoint x: 295, startPoint y: 162, endPoint x: 200, endPoint y: 161, distance: 95.0
click at [200, 161] on div "Listings with Huboo Listings with Huboo - any items here can be sent or dropped…" at bounding box center [882, 208] width 1372 height 300
paste input "text"
click at [606, 272] on dd "8436620270448 36;" at bounding box center [653, 270] width 160 height 12
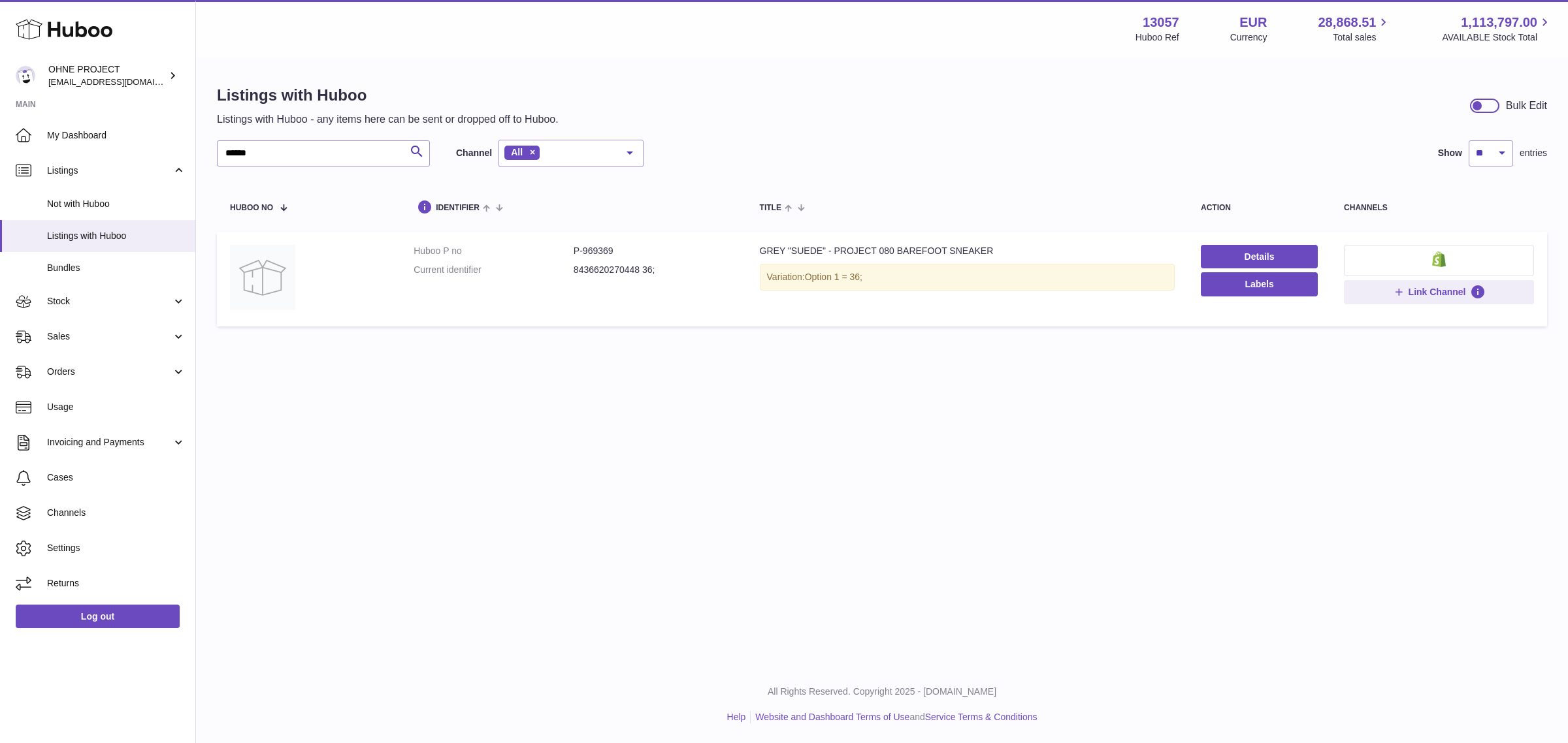
click at [606, 272] on dd "8436620270448 36;" at bounding box center [653, 270] width 160 height 12
click at [1261, 258] on link "Details" at bounding box center [1260, 256] width 117 height 24
click at [309, 154] on input "******" at bounding box center [323, 153] width 213 height 26
paste input "text"
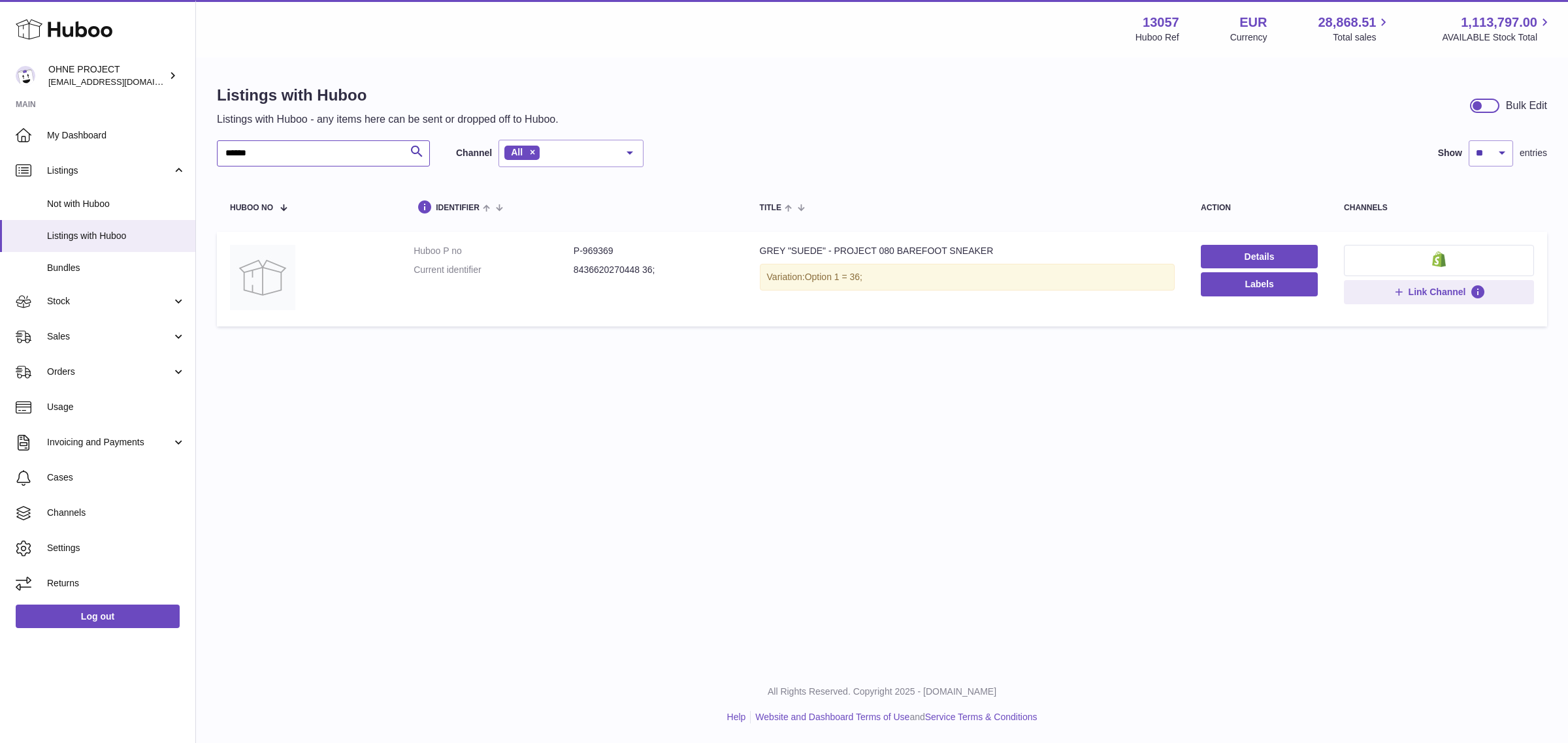
type input "******"
click at [622, 265] on dd "FW24P080HB43 43;" at bounding box center [653, 270] width 160 height 12
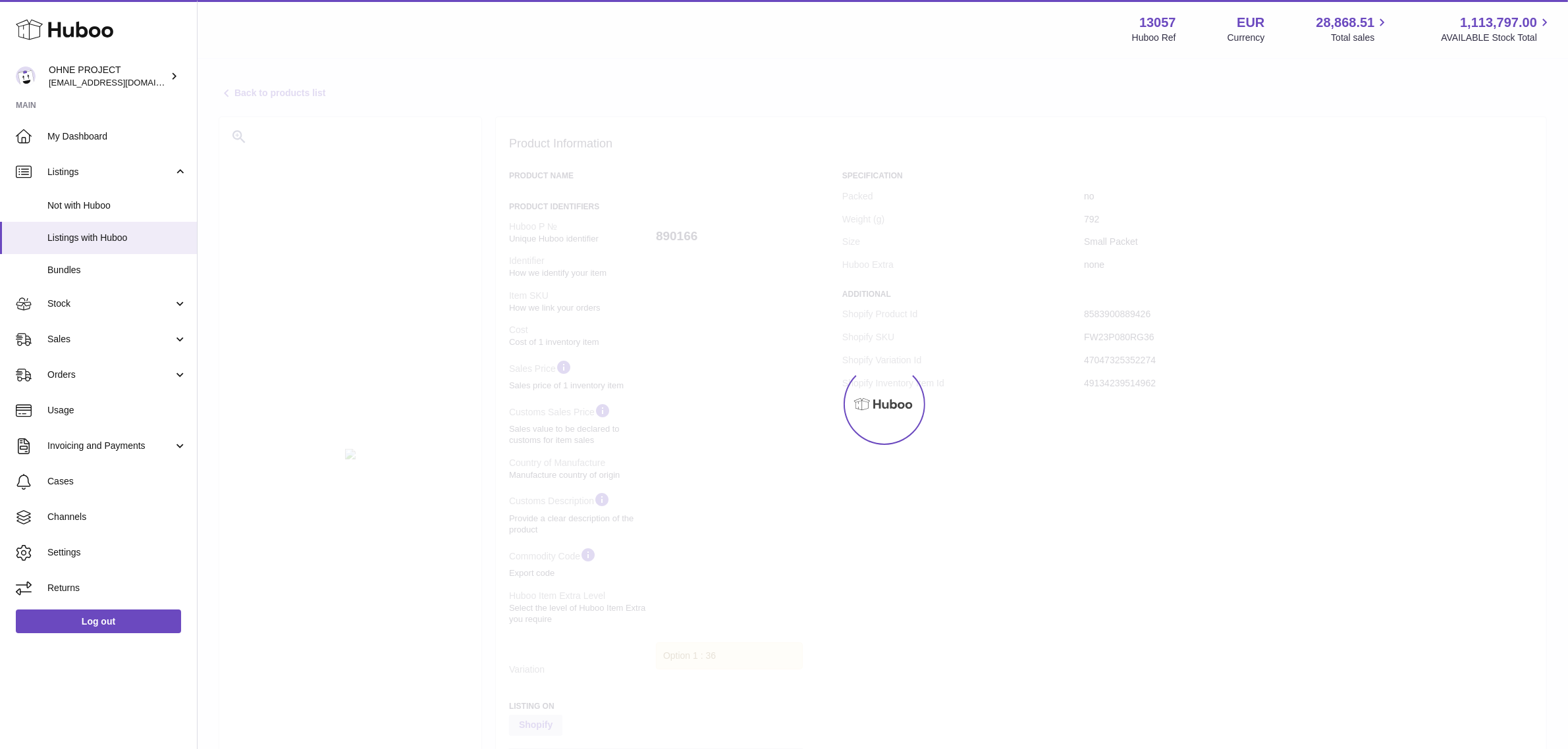
select select "***"
select select "****"
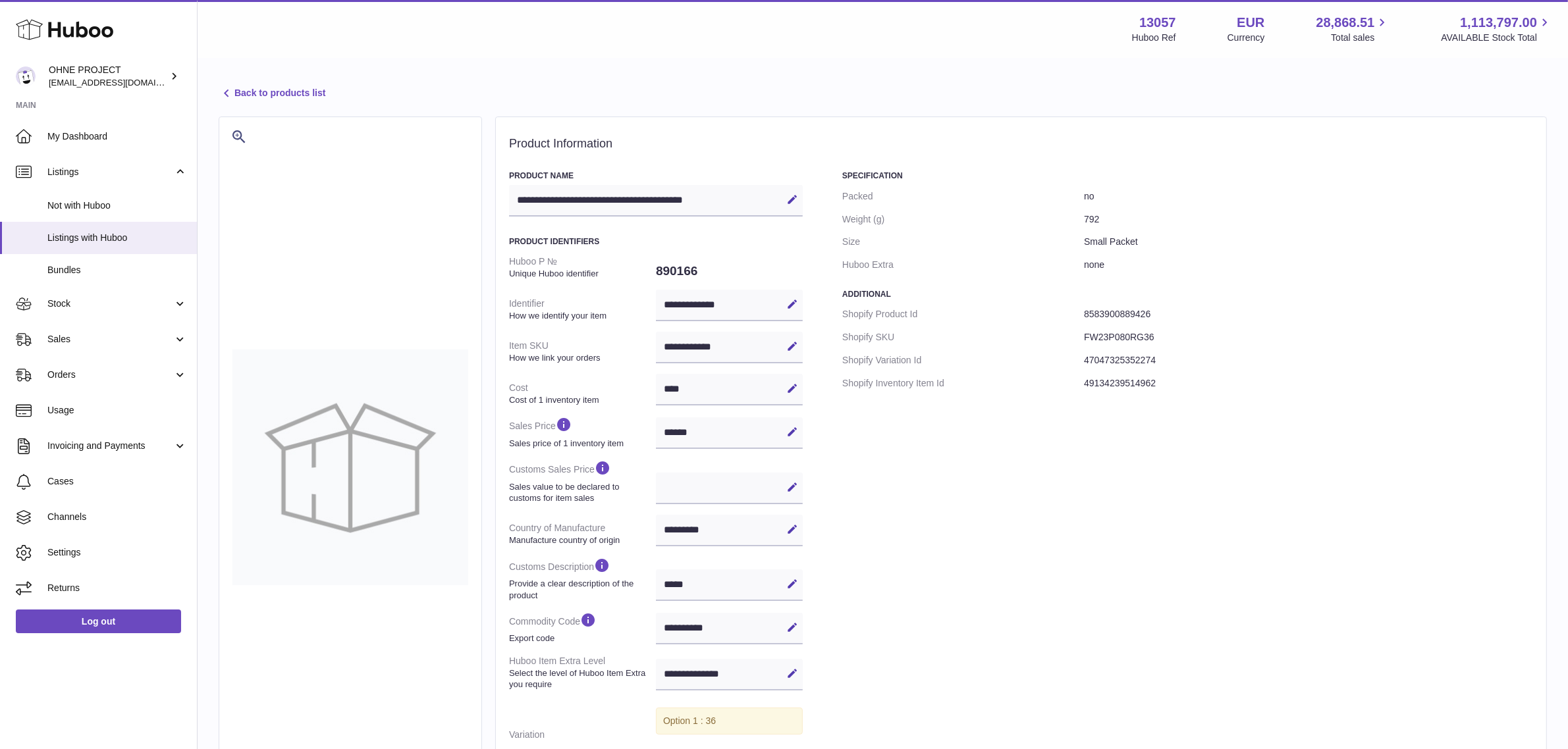
click at [1124, 336] on dd "FW23P080RG36" at bounding box center [1308, 337] width 449 height 23
copy dd "FW23P080RG36"
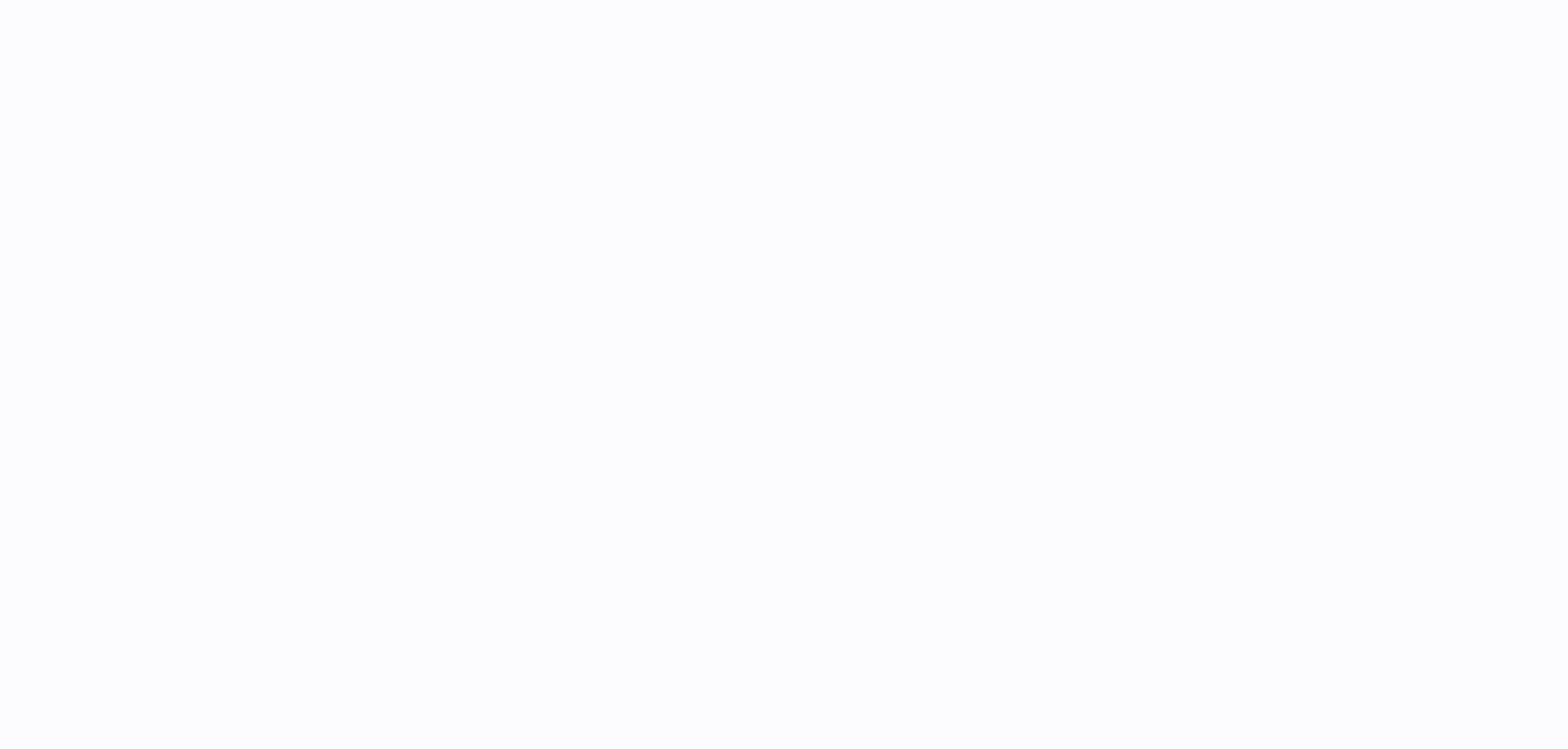
select select "***"
select select "****"
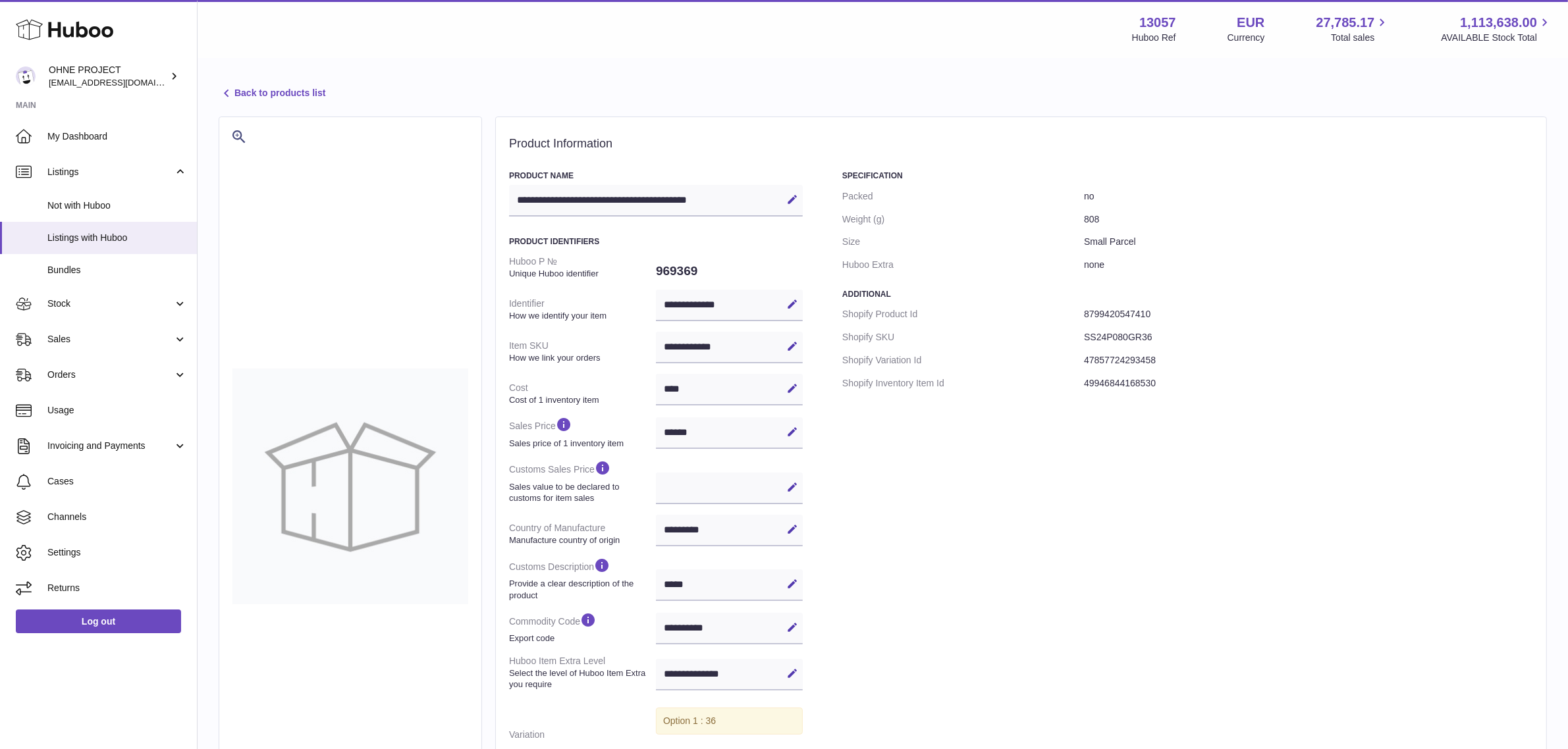
click at [1122, 341] on dd "SS24P080GR36" at bounding box center [1308, 337] width 449 height 23
copy dd "SS24P080GR36"
